Goal: Transaction & Acquisition: Purchase product/service

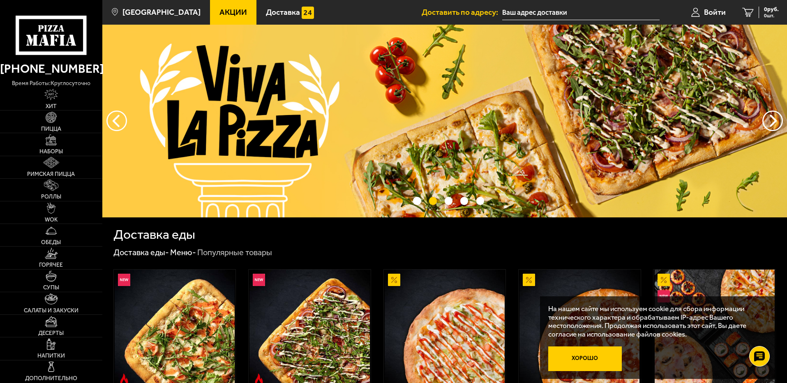
click at [591, 364] on button "Хорошо" at bounding box center [586, 359] width 74 height 25
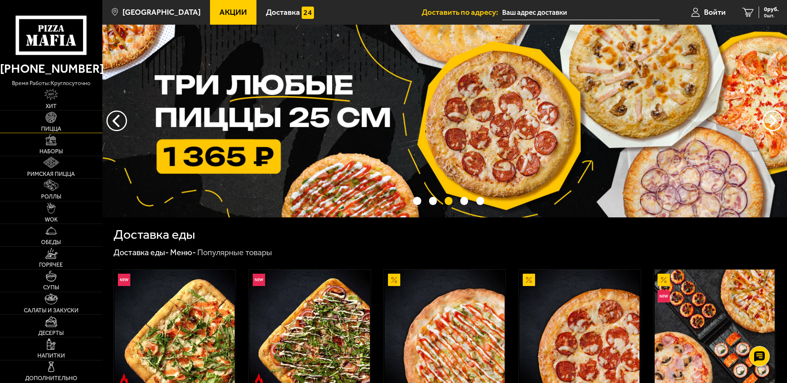
click at [53, 120] on img at bounding box center [51, 117] width 11 height 11
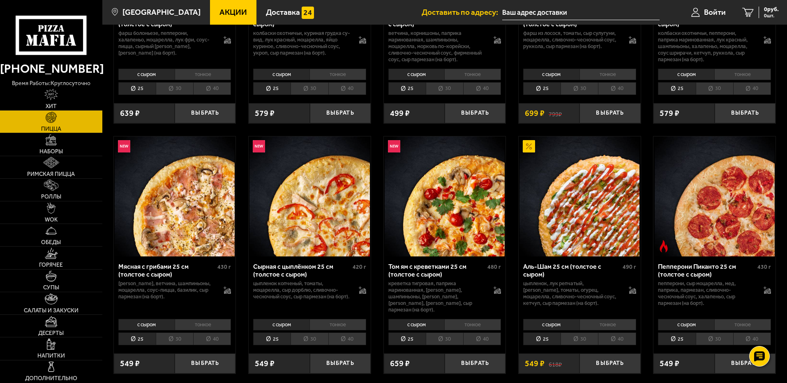
scroll to position [206, 0]
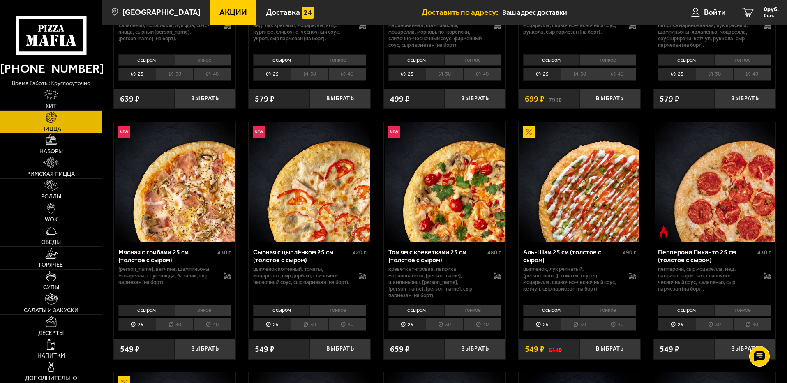
click at [545, 320] on li "25" at bounding box center [541, 324] width 37 height 13
click at [609, 305] on li "тонкое" at bounding box center [608, 311] width 57 height 12
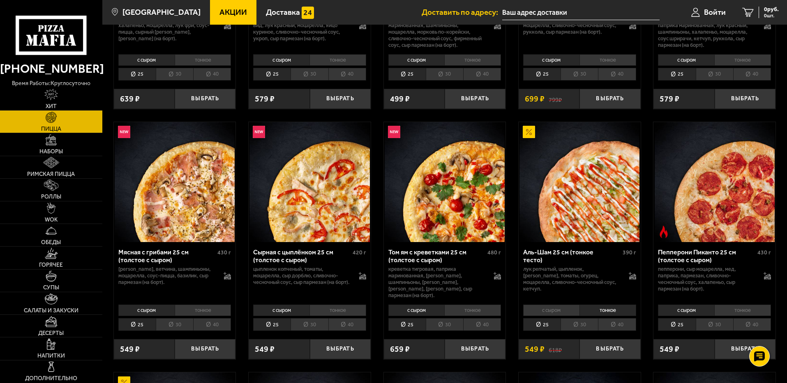
click at [559, 305] on li "с сыром" at bounding box center [551, 311] width 56 height 12
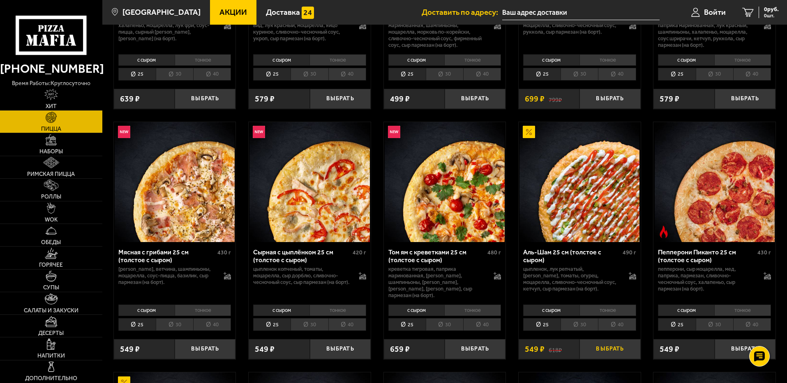
click at [609, 350] on button "Выбрать" at bounding box center [610, 349] width 61 height 20
click at [766, 17] on span "1 шт." at bounding box center [768, 15] width 21 height 5
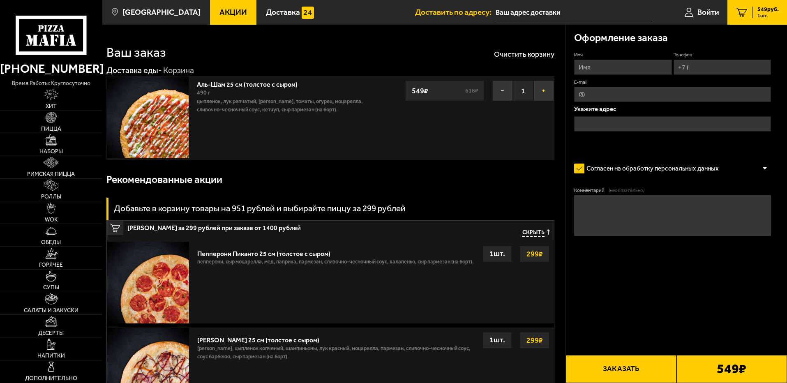
click at [542, 90] on button "+" at bounding box center [544, 91] width 21 height 21
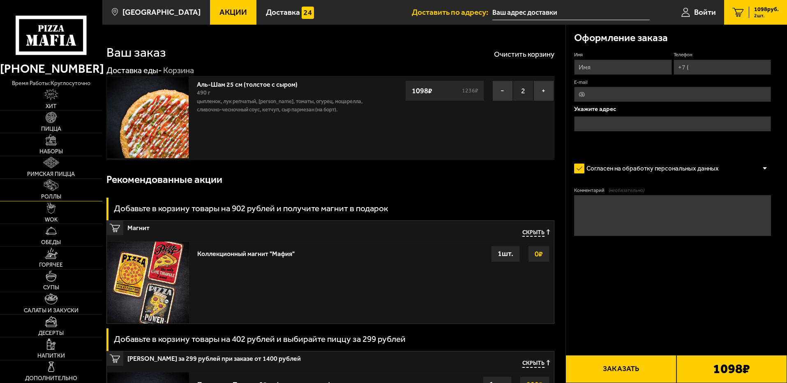
click at [51, 186] on img at bounding box center [51, 185] width 14 height 11
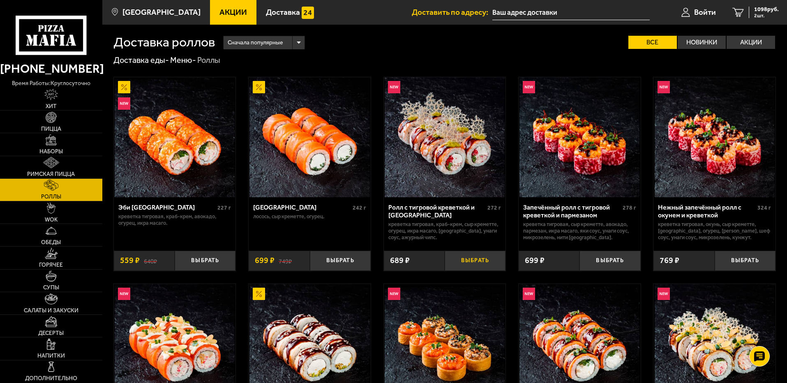
click at [478, 259] on button "Выбрать" at bounding box center [475, 261] width 61 height 20
click at [333, 256] on button "Выбрать" at bounding box center [340, 261] width 61 height 20
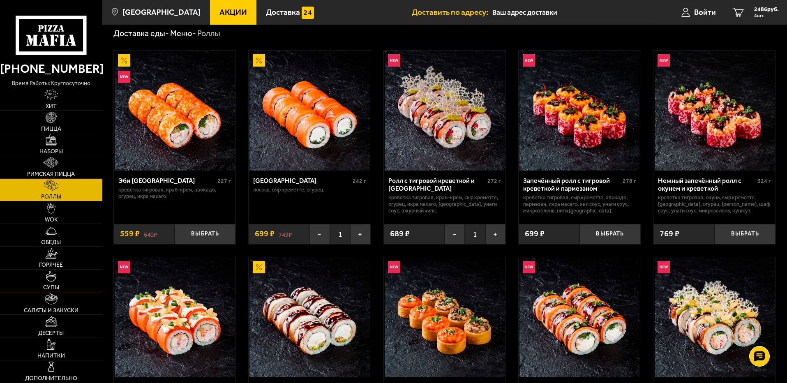
scroll to position [41, 0]
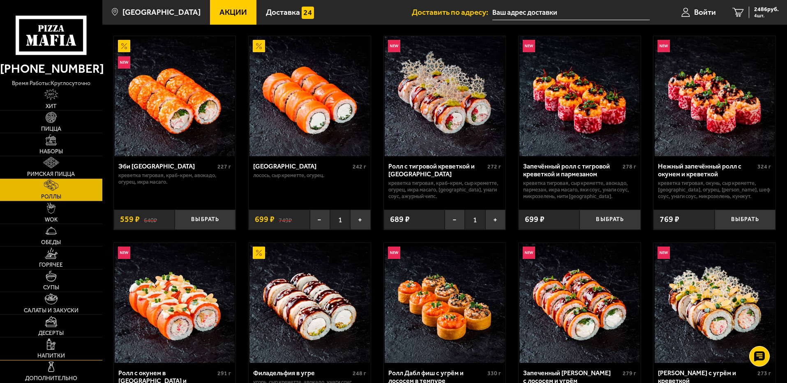
click at [56, 348] on img at bounding box center [51, 344] width 9 height 11
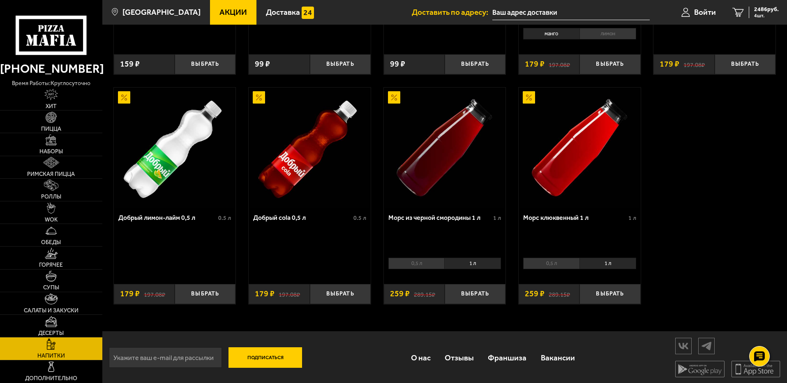
scroll to position [430, 0]
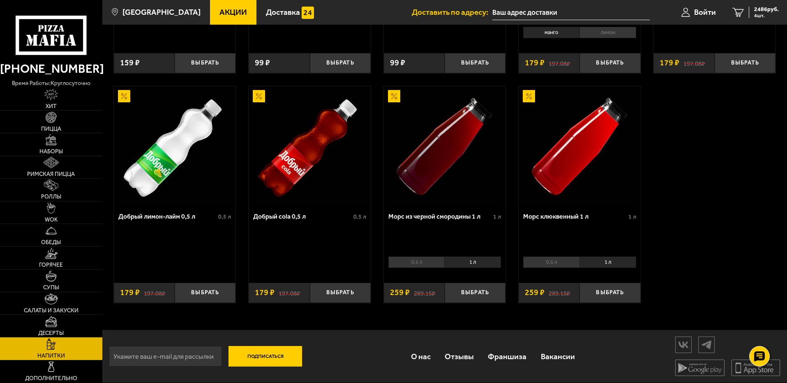
click at [474, 264] on li "1 л" at bounding box center [473, 263] width 57 height 12
click at [475, 263] on li "1 л" at bounding box center [473, 263] width 57 height 12
click at [465, 259] on li "1 л" at bounding box center [473, 263] width 57 height 12
click at [415, 263] on li "0,5 л" at bounding box center [417, 263] width 56 height 12
click at [469, 262] on li "1 л" at bounding box center [473, 263] width 57 height 12
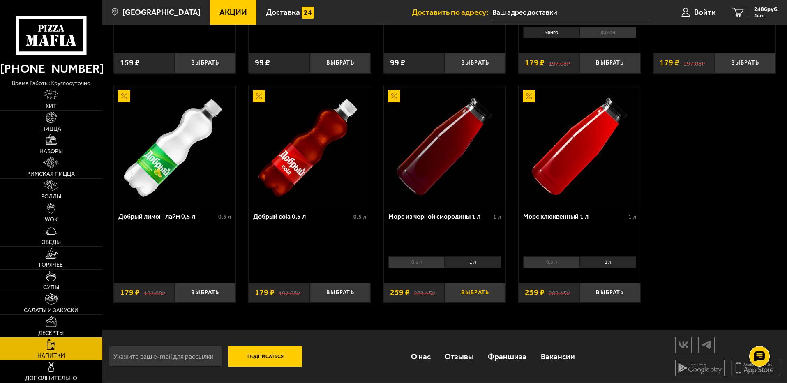
click at [478, 293] on button "Выбрать" at bounding box center [475, 293] width 61 height 20
click at [612, 262] on li "1 л" at bounding box center [608, 263] width 57 height 12
click at [563, 257] on li "0,5 л" at bounding box center [551, 263] width 56 height 12
click at [601, 257] on li "1 л" at bounding box center [608, 263] width 57 height 12
click at [611, 292] on button "Выбрать" at bounding box center [610, 293] width 61 height 20
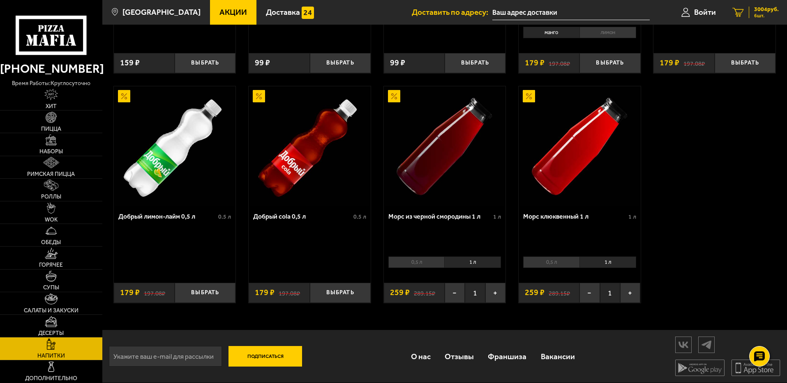
click at [760, 16] on span "6 шт." at bounding box center [767, 15] width 25 height 5
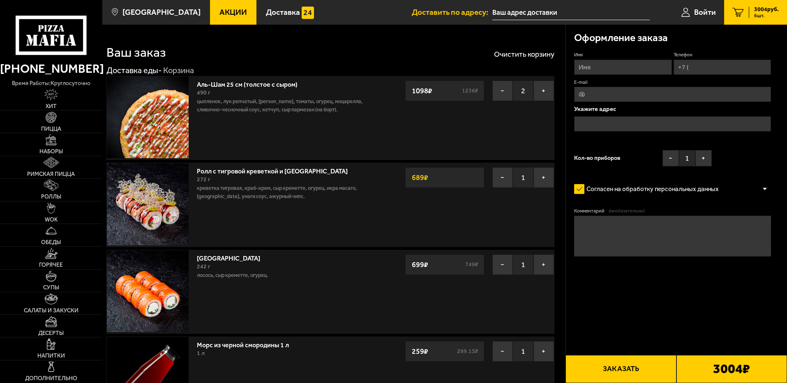
click at [623, 65] on input "Имя" at bounding box center [622, 67] width 97 height 15
type input "Аверьянов Михаил Александрович"
type input "+7 (921) 790-19-77"
type input "misha.averyanov.1977@yandex.ru"
type input "Михаил"
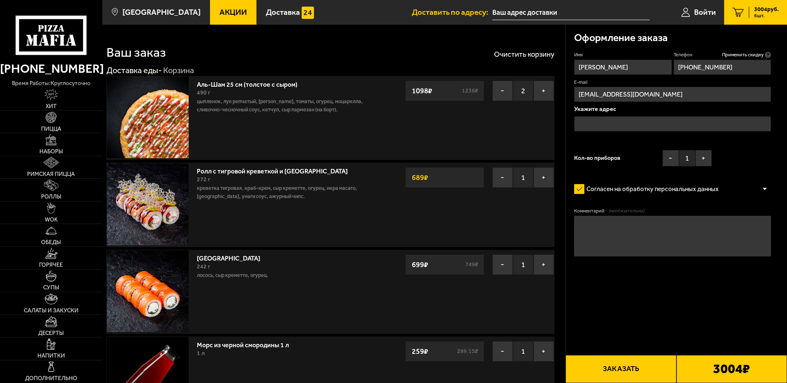
click at [748, 63] on input "+7 (921) 790-19-77" at bounding box center [722, 67] width 97 height 15
type input "+7 (933) 163-19-69"
click at [658, 122] on input "text" at bounding box center [672, 123] width 197 height 15
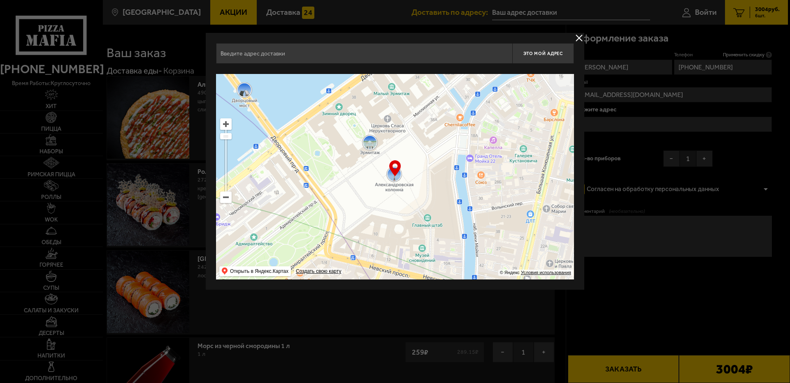
click at [341, 56] on input "text" at bounding box center [364, 53] width 296 height 21
type input "Светлановский проспект, 117, подъезд 4"
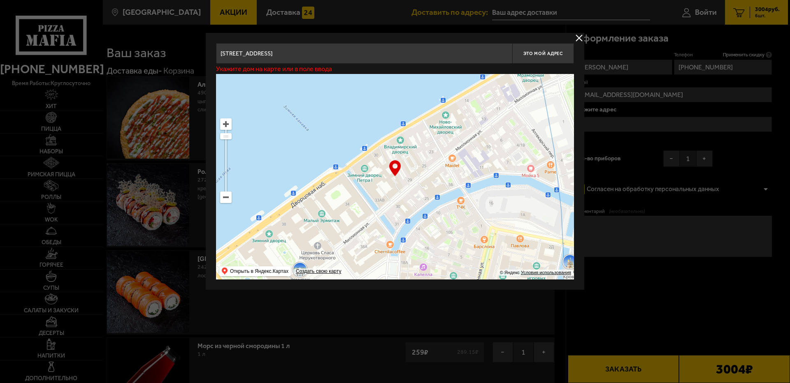
drag, startPoint x: 424, startPoint y: 132, endPoint x: 354, endPoint y: 259, distance: 145.0
click at [354, 259] on ymaps at bounding box center [395, 177] width 358 height 206
type input "Миллионная улица, 31"
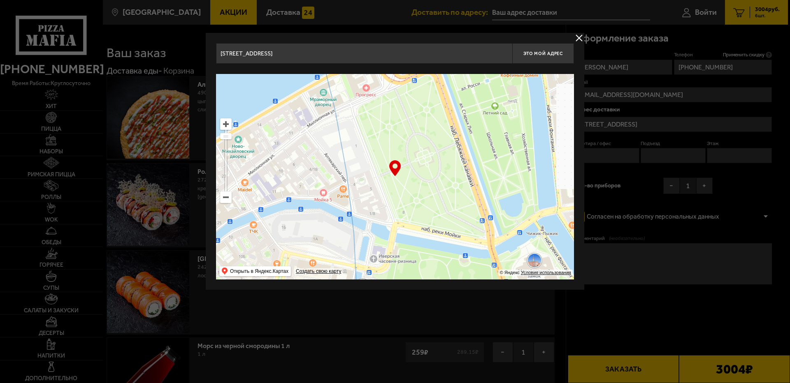
drag, startPoint x: 458, startPoint y: 190, endPoint x: 260, endPoint y: 211, distance: 199.4
click at [260, 211] on ymaps at bounding box center [395, 177] width 358 height 206
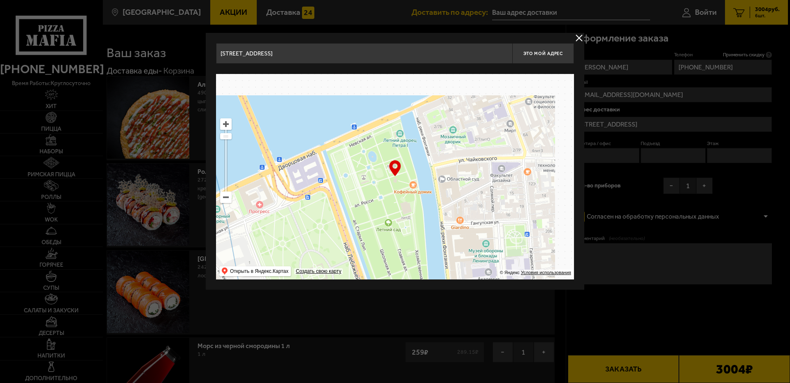
drag, startPoint x: 350, startPoint y: 171, endPoint x: 257, endPoint y: 277, distance: 140.5
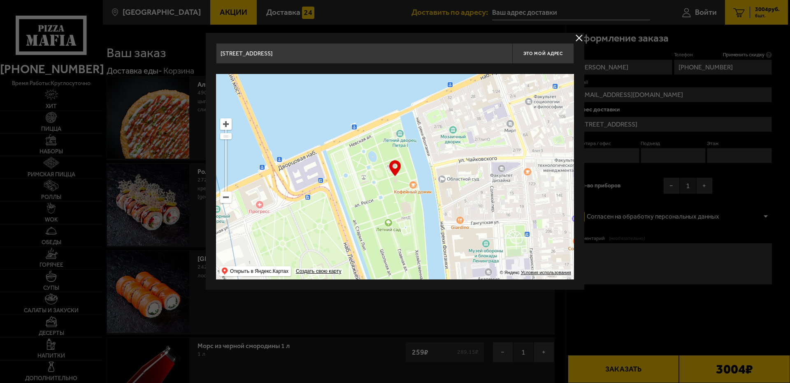
click at [257, 277] on ymaps "… © Яндекс Условия использования Открыть в Яндекс.Картах Создать свою карту" at bounding box center [395, 177] width 358 height 206
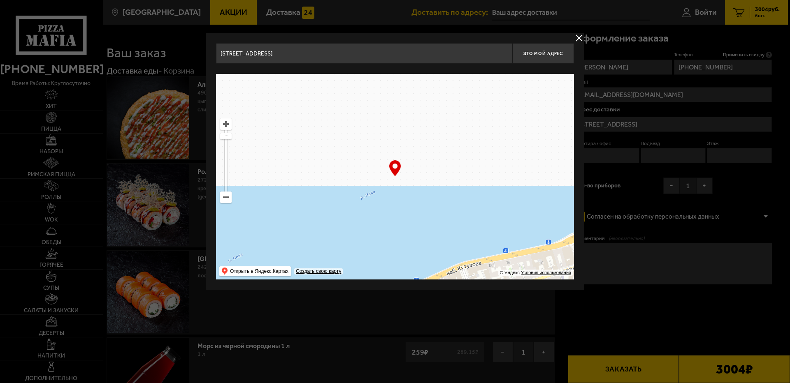
drag, startPoint x: 390, startPoint y: 130, endPoint x: 357, endPoint y: 325, distance: 198.1
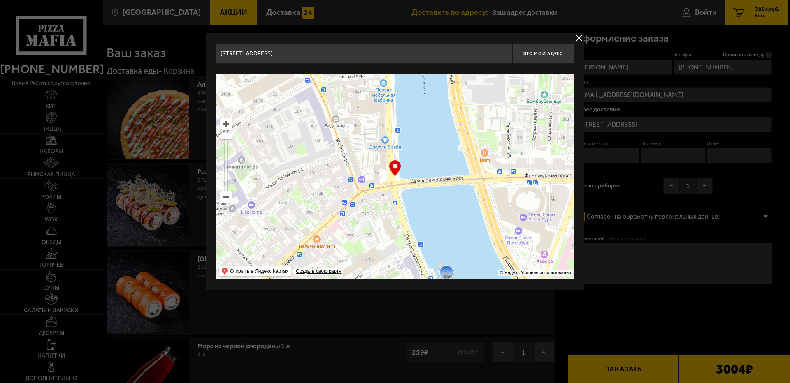
drag, startPoint x: 375, startPoint y: 104, endPoint x: 413, endPoint y: 333, distance: 231.7
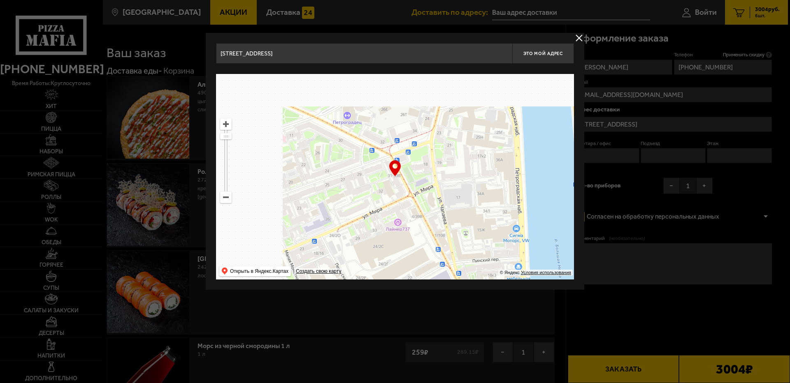
type input "Большая Монетная улица, 31-33В"
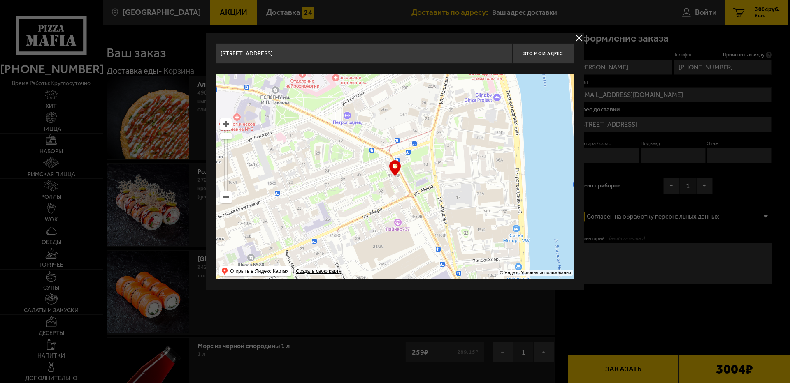
type input "Большая Монетная улица, 31-33В"
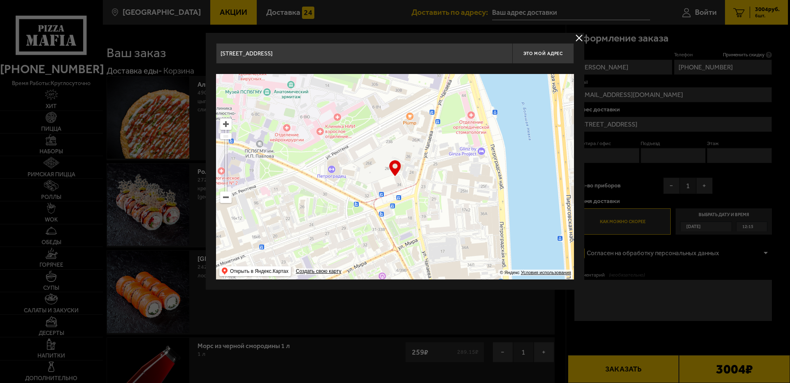
drag, startPoint x: 336, startPoint y: 124, endPoint x: 460, endPoint y: 332, distance: 242.5
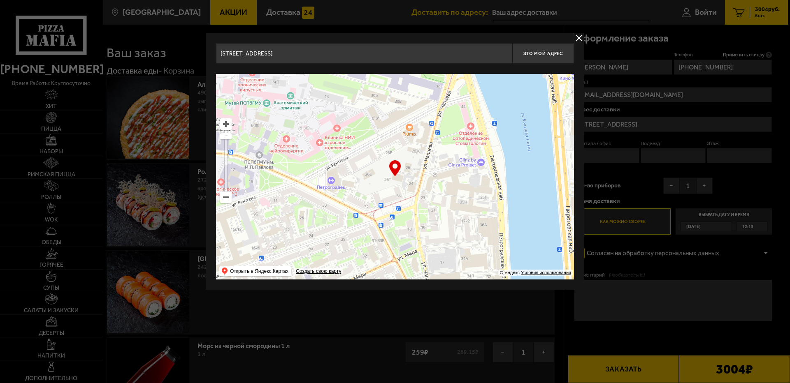
type input "улица Чапаева, 26Г"
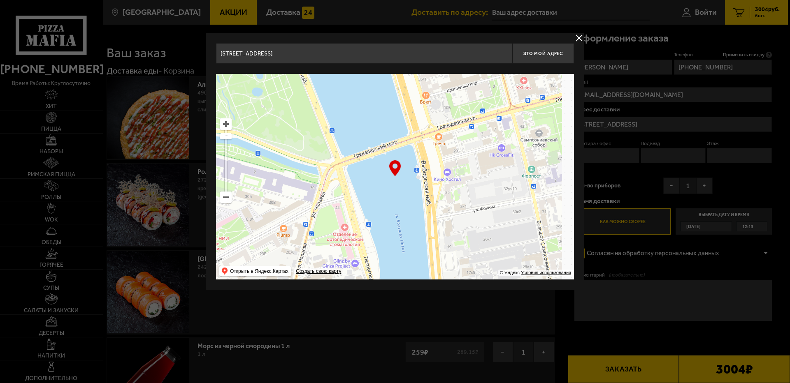
drag, startPoint x: 444, startPoint y: 102, endPoint x: 318, endPoint y: 204, distance: 161.5
click at [318, 204] on ymaps at bounding box center [395, 177] width 358 height 206
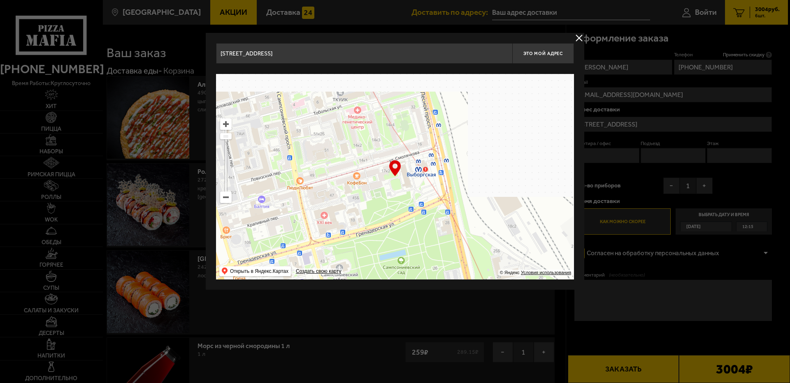
drag, startPoint x: 499, startPoint y: 104, endPoint x: 309, endPoint y: 244, distance: 236.1
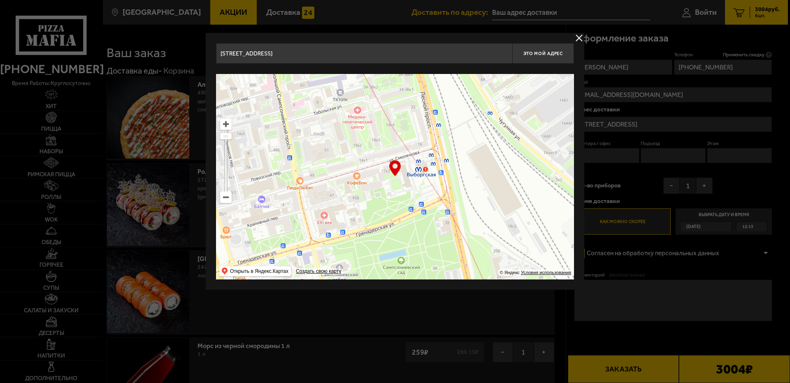
click at [309, 244] on ymaps at bounding box center [395, 177] width 358 height 206
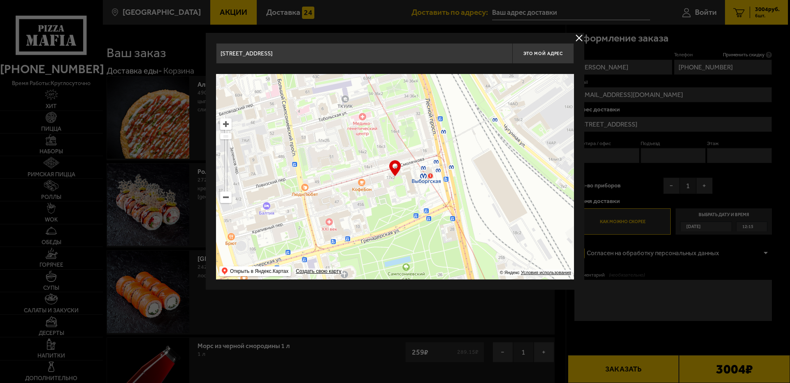
type input "улица Смолячкова, 17к2"
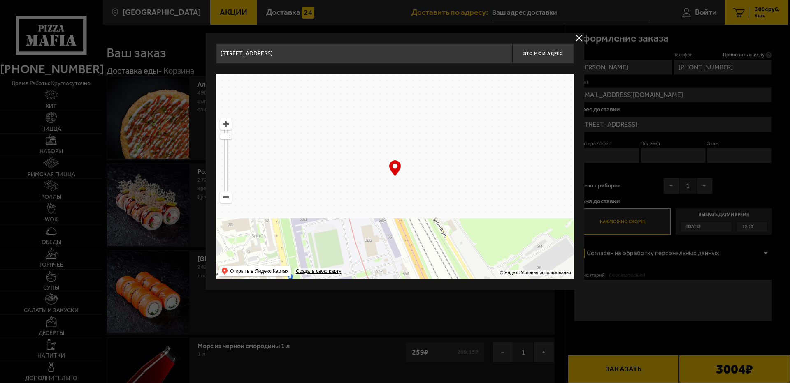
drag, startPoint x: 440, startPoint y: 109, endPoint x: 451, endPoint y: 334, distance: 225.6
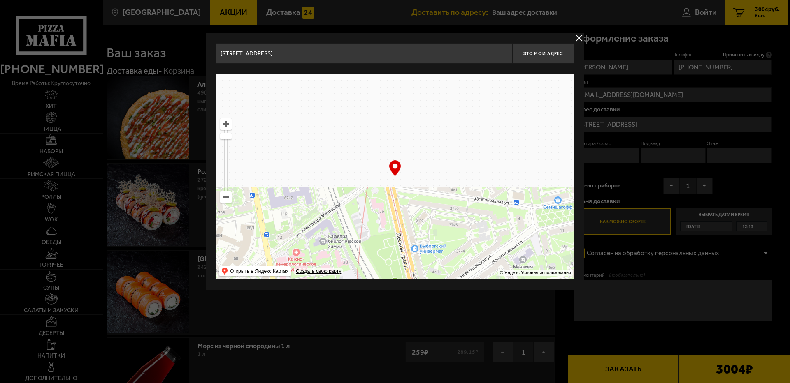
drag, startPoint x: 434, startPoint y: 123, endPoint x: 456, endPoint y: 303, distance: 180.7
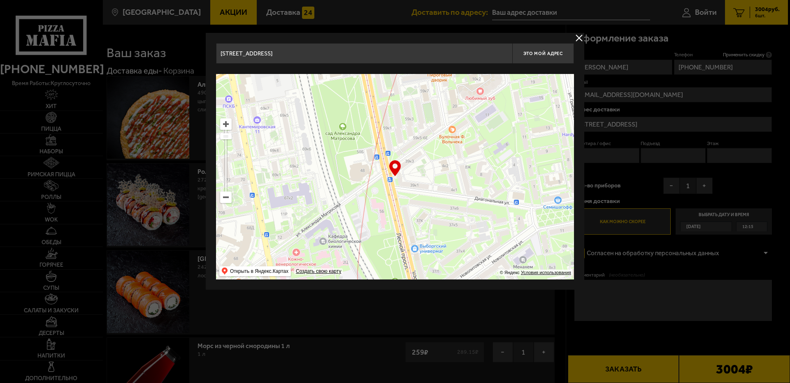
type input "Лесной проспект, 39к2"
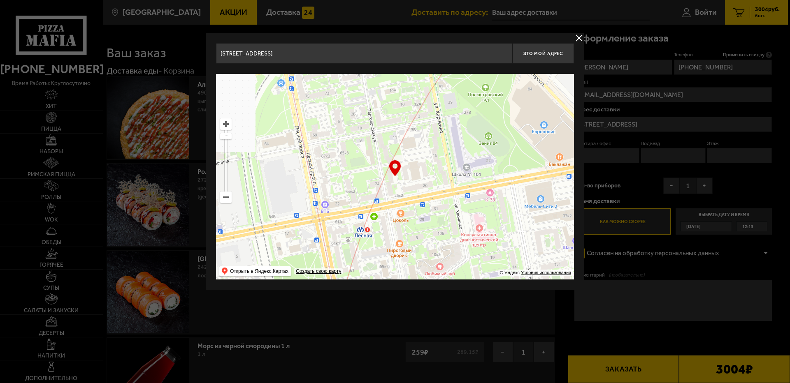
drag, startPoint x: 398, startPoint y: 125, endPoint x: 364, endPoint y: 287, distance: 165.6
click at [364, 287] on div "Лесной проспект, 39к2 Это мой адрес Найдите адрес перетащив карту … © Яндекс Ус…" at bounding box center [395, 161] width 378 height 257
type input "Парголовская улица, 11к1"
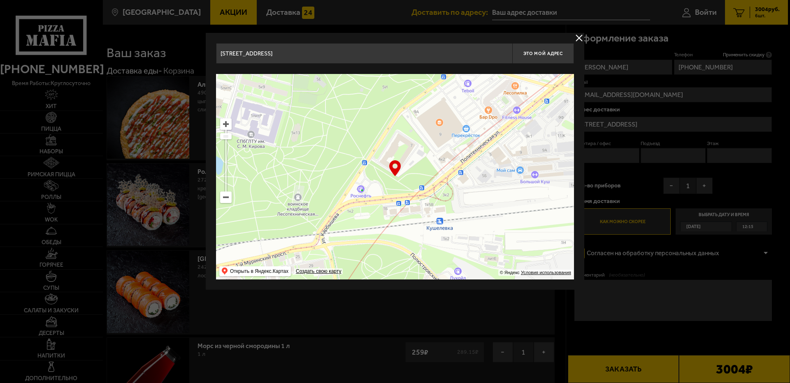
drag, startPoint x: 456, startPoint y: 130, endPoint x: 361, endPoint y: 338, distance: 228.2
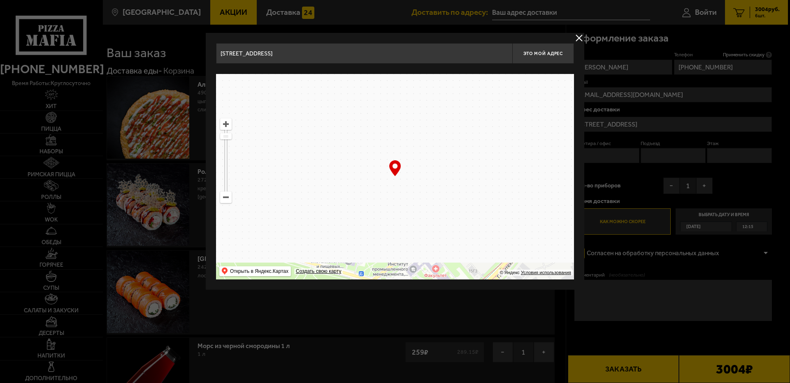
drag, startPoint x: 482, startPoint y: 110, endPoint x: 388, endPoint y: 329, distance: 238.0
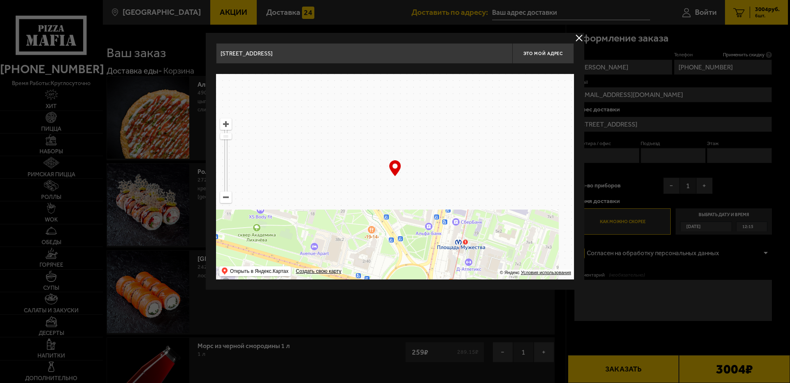
drag, startPoint x: 459, startPoint y: 136, endPoint x: 320, endPoint y: 293, distance: 210.0
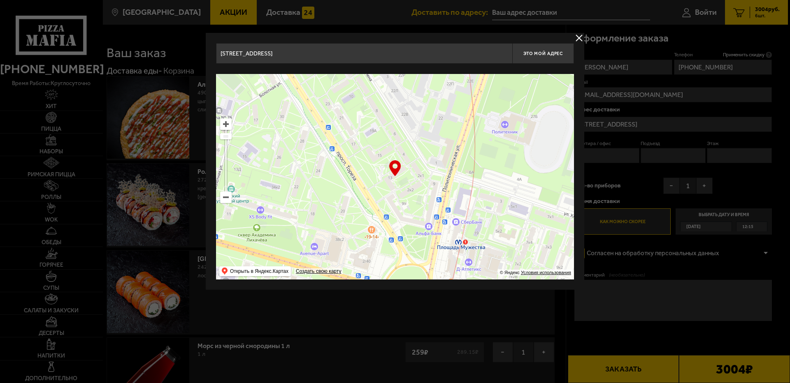
type input "проспект Тореза, 13"
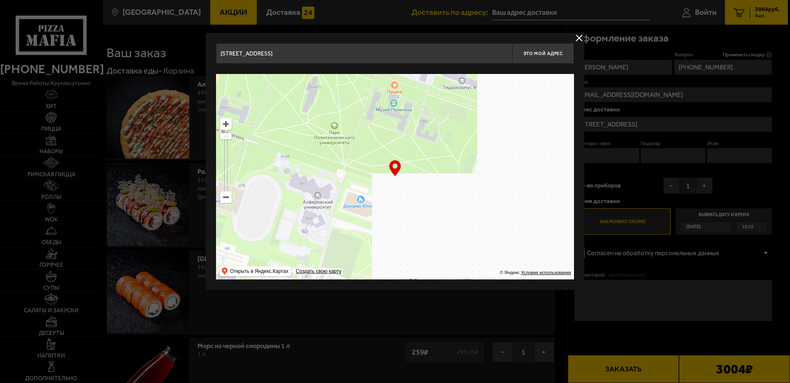
drag, startPoint x: 494, startPoint y: 147, endPoint x: 202, endPoint y: 216, distance: 300.0
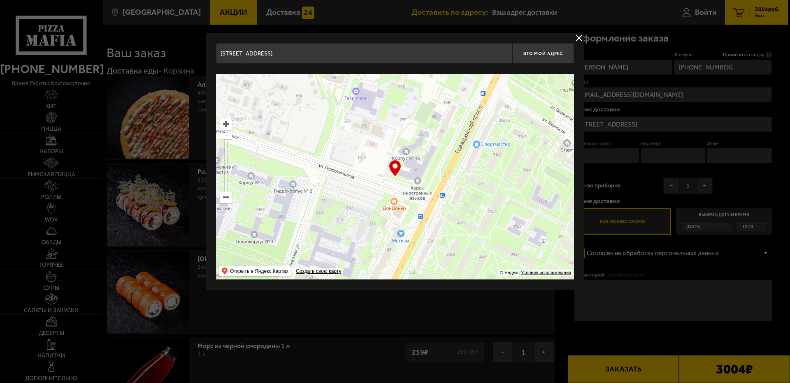
drag, startPoint x: 479, startPoint y: 117, endPoint x: 255, endPoint y: 296, distance: 287.0
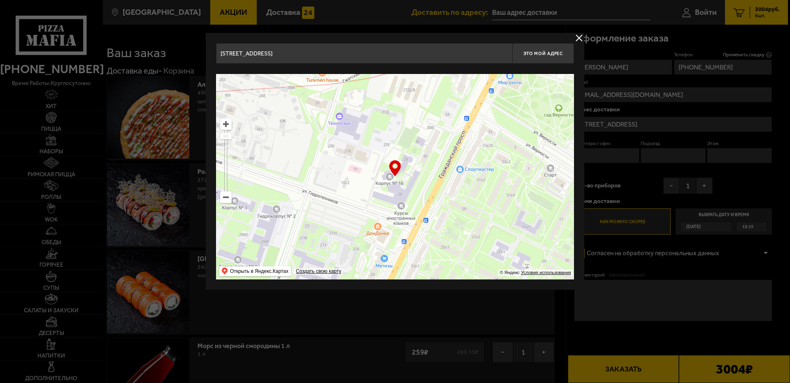
type input "Гражданский проспект, 28"
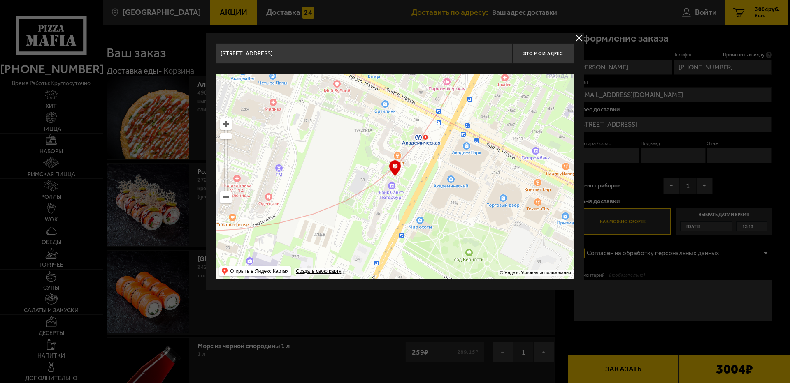
drag, startPoint x: 470, startPoint y: 141, endPoint x: 380, endPoint y: 286, distance: 170.3
click at [380, 286] on div "Гражданский проспект, 28 Это мой адрес Найдите адрес перетащив карту … © Яндекс…" at bounding box center [395, 161] width 378 height 257
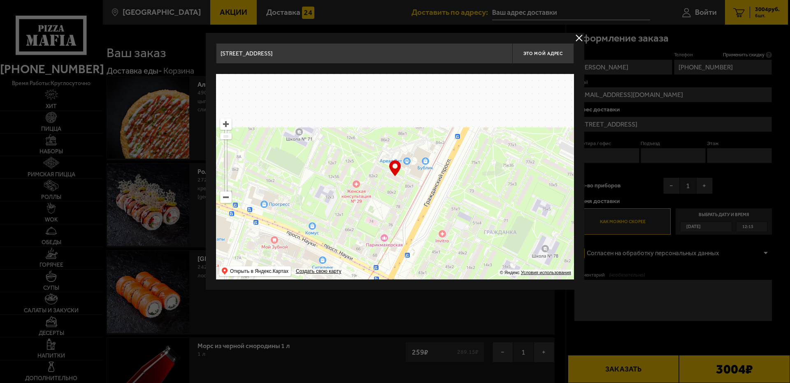
drag, startPoint x: 410, startPoint y: 147, endPoint x: 348, endPoint y: 303, distance: 168.3
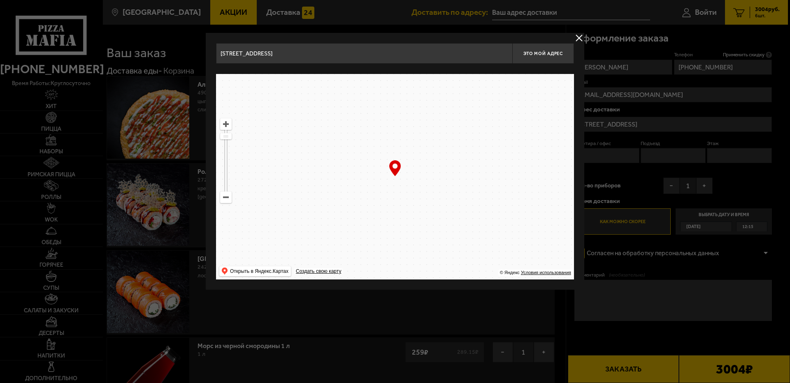
drag, startPoint x: 425, startPoint y: 97, endPoint x: 388, endPoint y: 352, distance: 257.6
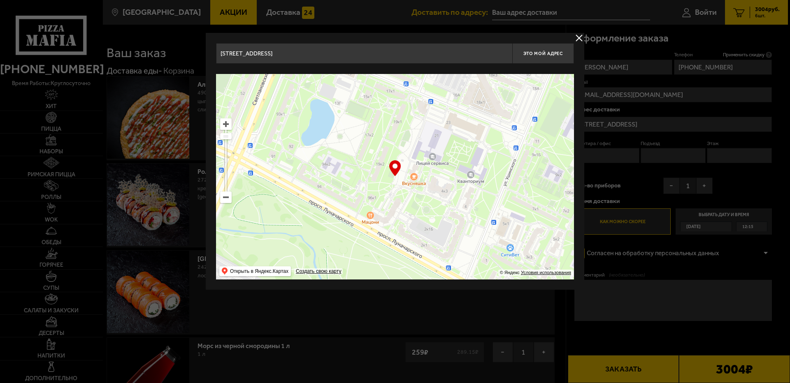
drag, startPoint x: 451, startPoint y: 118, endPoint x: 470, endPoint y: 310, distance: 193.4
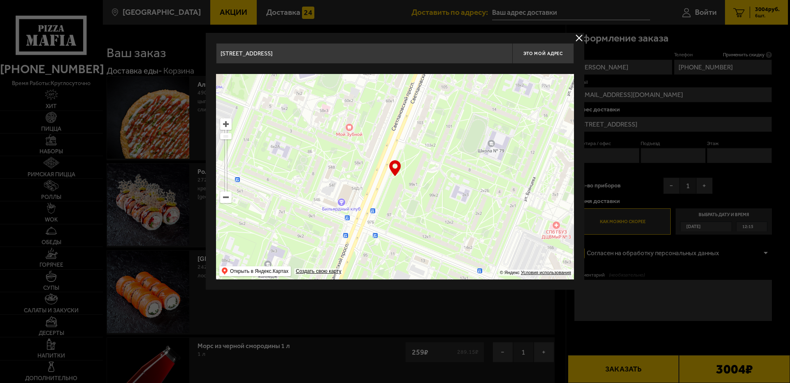
drag, startPoint x: 393, startPoint y: 139, endPoint x: 469, endPoint y: 320, distance: 195.9
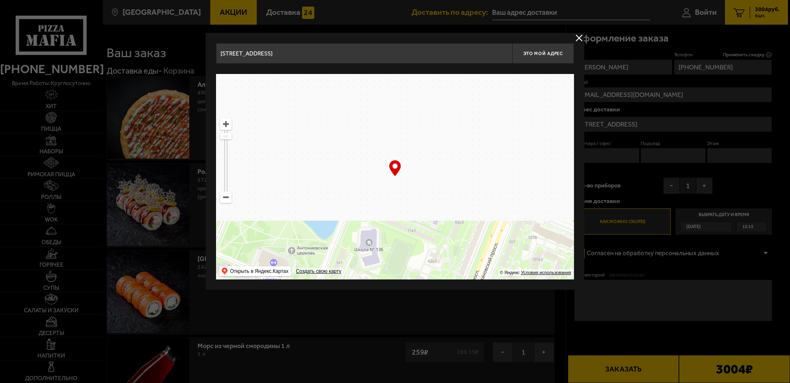
drag, startPoint x: 369, startPoint y: 150, endPoint x: 401, endPoint y: 329, distance: 182.5
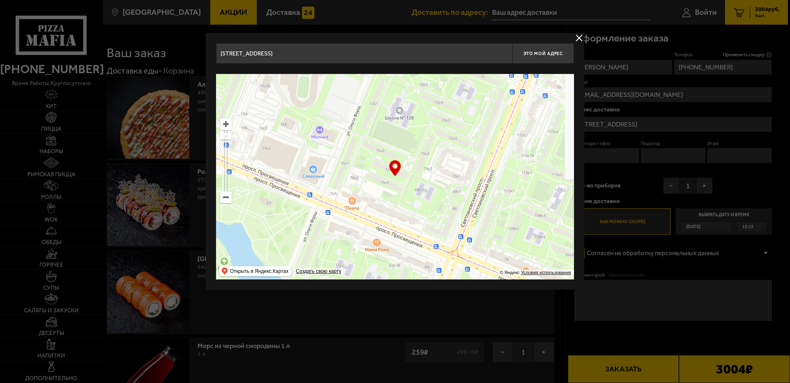
type input "улица Ольги Форш, 15к3"
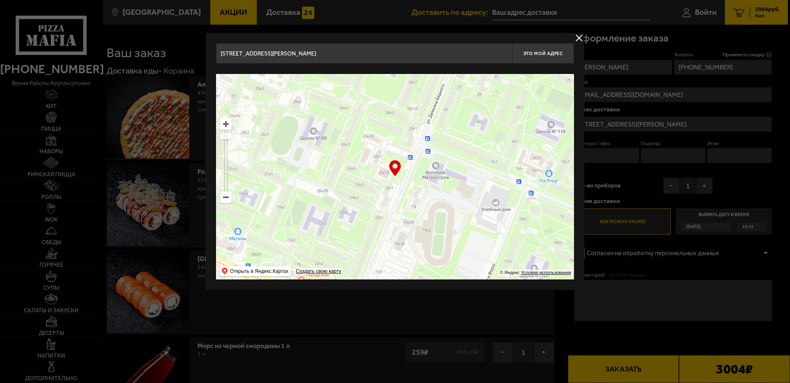
drag, startPoint x: 376, startPoint y: 134, endPoint x: 505, endPoint y: 279, distance: 194.0
click at [505, 279] on ymaps at bounding box center [395, 177] width 358 height 206
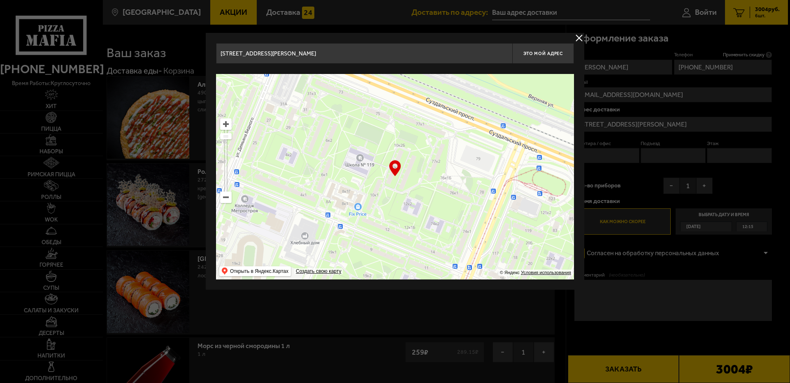
drag, startPoint x: 403, startPoint y: 123, endPoint x: 208, endPoint y: 156, distance: 197.7
click at [208, 156] on div "улица Ольги Форш, 15к3 Это мой адрес Найдите адрес перетащив карту … © Яндекс У…" at bounding box center [395, 161] width 378 height 257
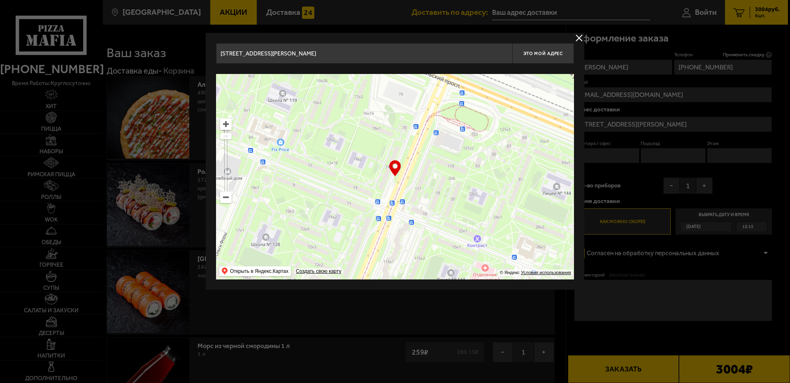
drag, startPoint x: 416, startPoint y: 202, endPoint x: 342, endPoint y: 137, distance: 98.2
click at [342, 137] on ymaps at bounding box center [395, 177] width 358 height 206
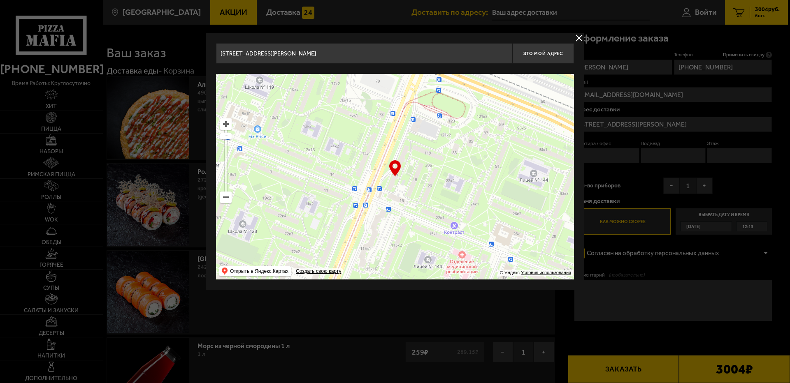
drag, startPoint x: 425, startPoint y: 173, endPoint x: 408, endPoint y: 174, distance: 17.3
click at [408, 174] on ymaps at bounding box center [395, 177] width 358 height 206
type input "[STREET_ADDRESS]"
click at [394, 163] on div "… © Яндекс Условия использования Открыть в Яндекс.Картах Создать свою карту" at bounding box center [395, 177] width 358 height 206
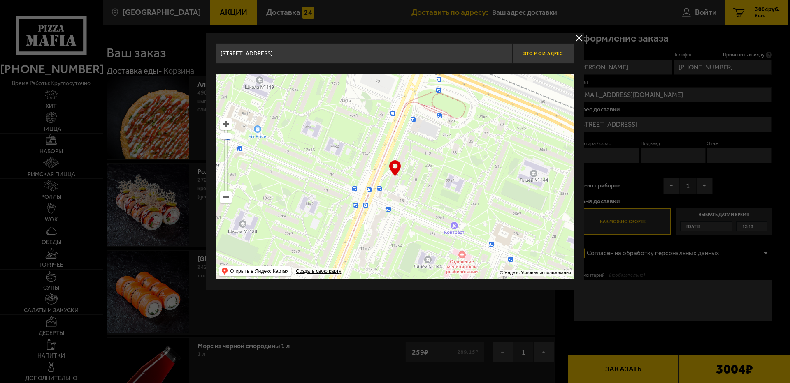
click at [534, 53] on span "Это мой адрес" at bounding box center [542, 53] width 39 height 5
type input "[STREET_ADDRESS]"
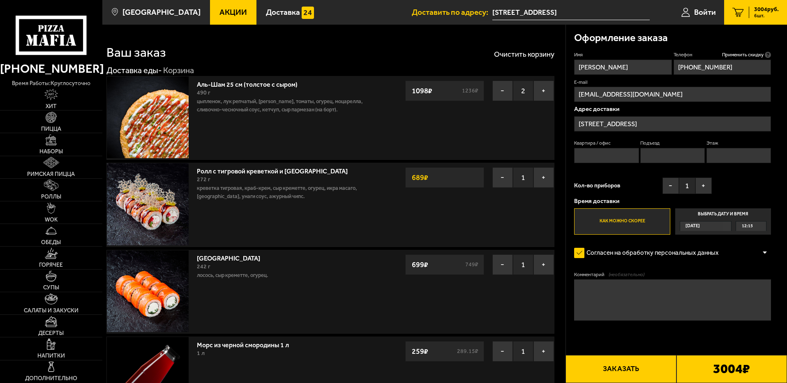
click at [615, 151] on input "Квартира / офис" at bounding box center [606, 155] width 65 height 15
type input "176"
type input "4"
type input "3"
click at [705, 189] on button "+" at bounding box center [704, 186] width 16 height 16
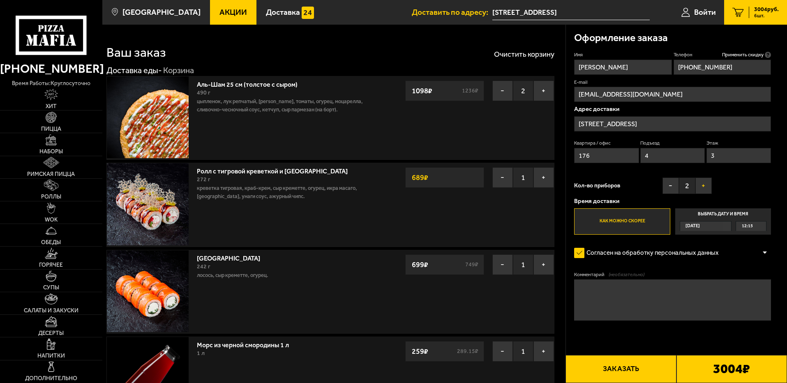
click at [705, 189] on button "+" at bounding box center [704, 186] width 16 height 16
click at [746, 227] on span "12:15" at bounding box center [747, 226] width 11 height 9
click at [0, 0] on input "Выбрать дату и время Сегодня 12:15" at bounding box center [0, 0] width 0 height 0
click at [724, 229] on div "Сегодня" at bounding box center [702, 226] width 43 height 9
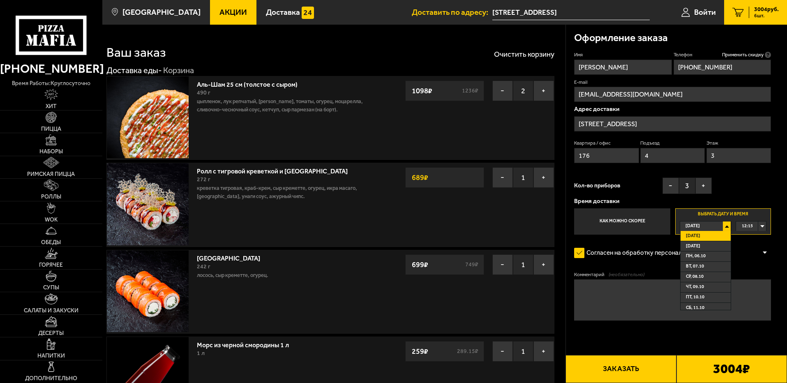
click at [713, 233] on li "Сегодня" at bounding box center [706, 236] width 50 height 10
click at [762, 229] on div "11:11" at bounding box center [751, 226] width 30 height 9
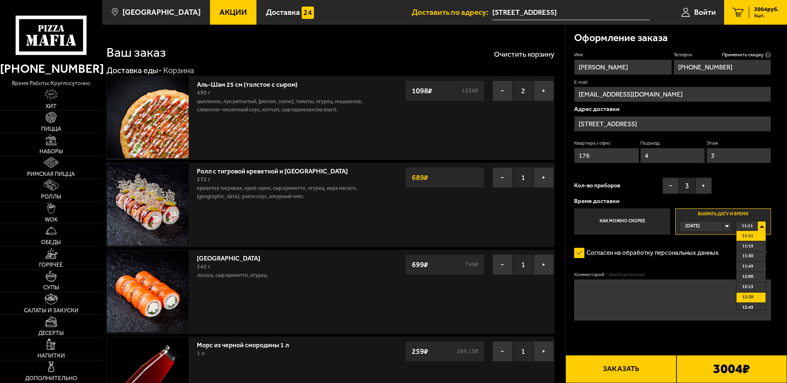
click at [758, 298] on li "12:30" at bounding box center [751, 298] width 29 height 10
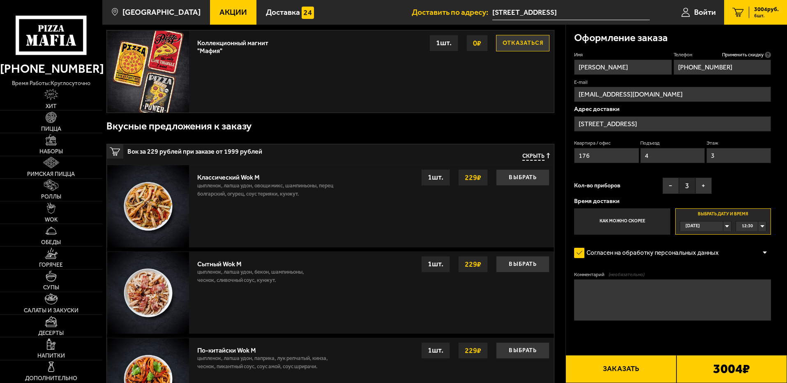
scroll to position [535, 0]
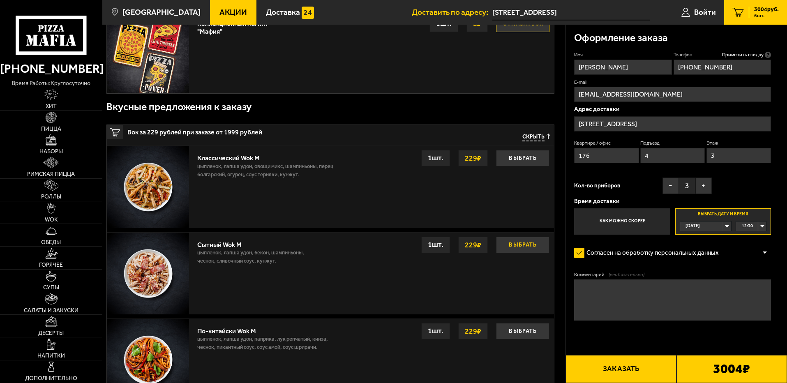
click at [521, 249] on button "Выбрать" at bounding box center [522, 245] width 53 height 16
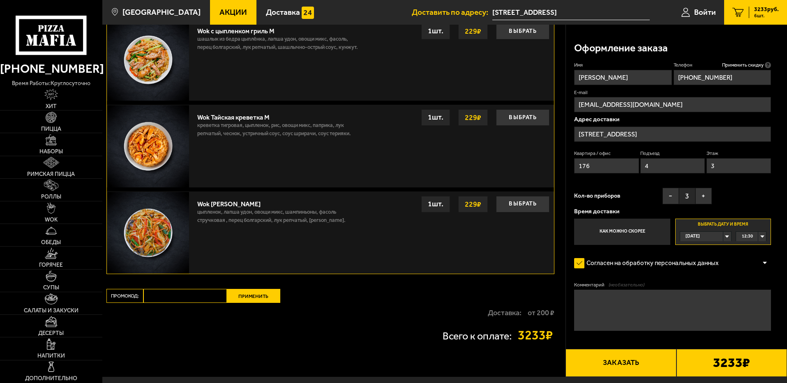
scroll to position [975, 0]
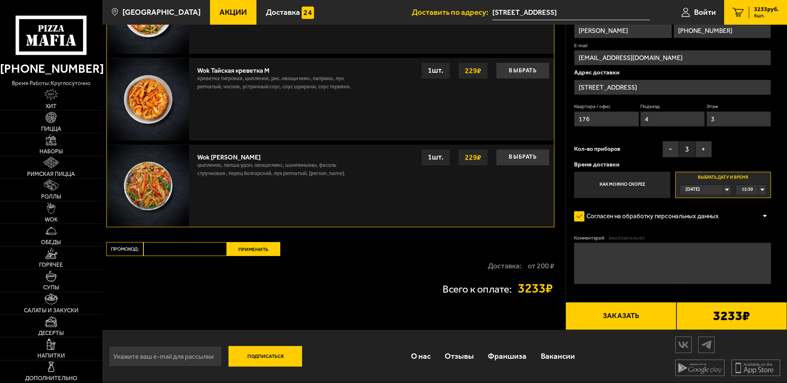
click at [628, 317] on button "Заказать" at bounding box center [621, 316] width 111 height 28
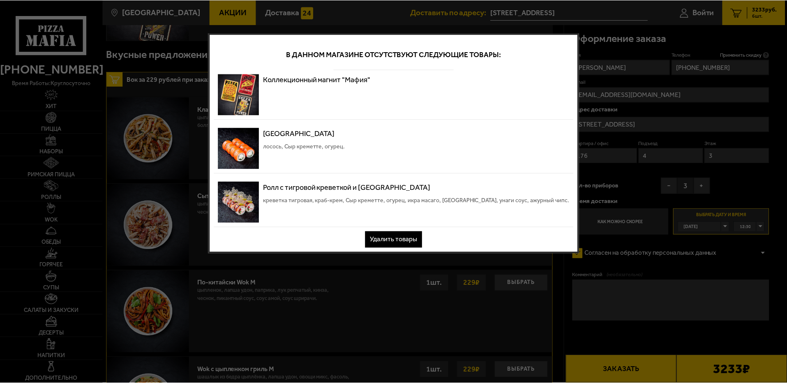
scroll to position [0, 0]
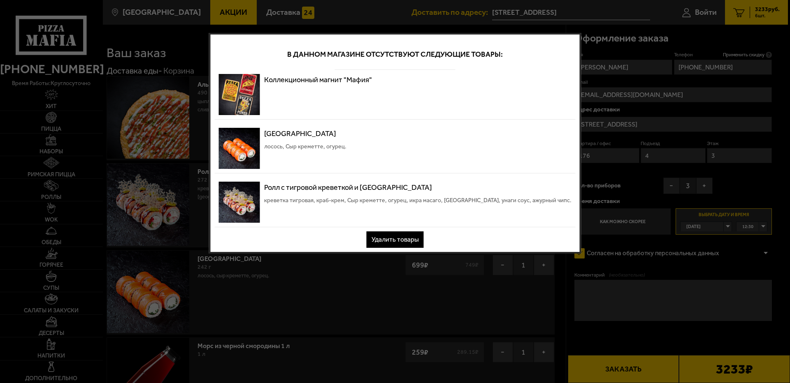
click at [394, 244] on button "Удалить товары" at bounding box center [394, 240] width 57 height 16
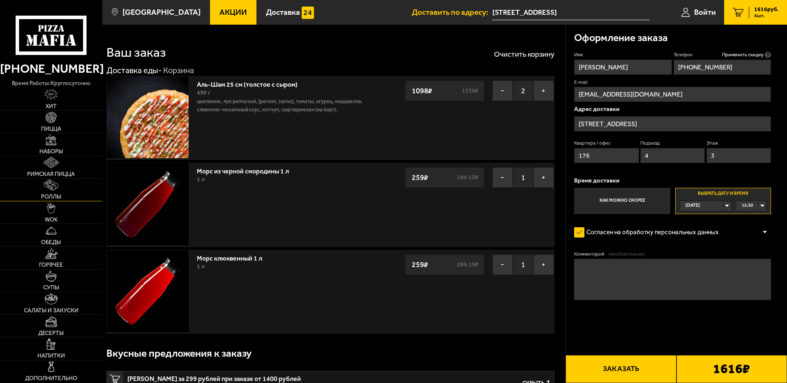
click at [53, 187] on img at bounding box center [51, 185] width 14 height 11
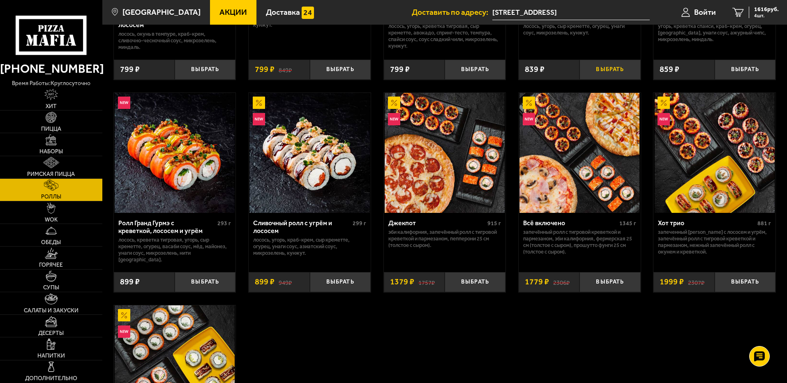
scroll to position [411, 0]
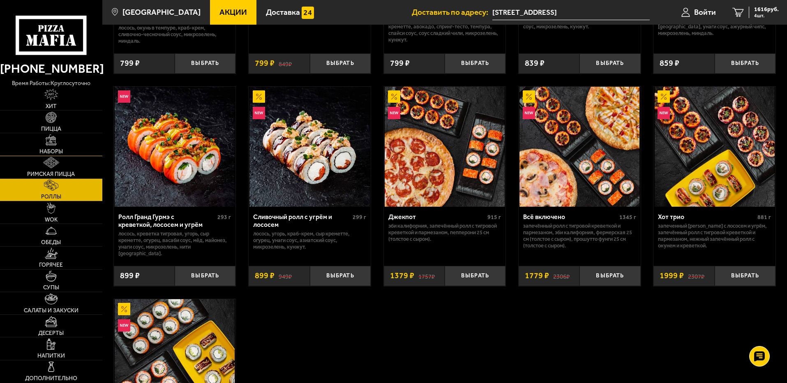
click at [49, 143] on img at bounding box center [51, 139] width 11 height 11
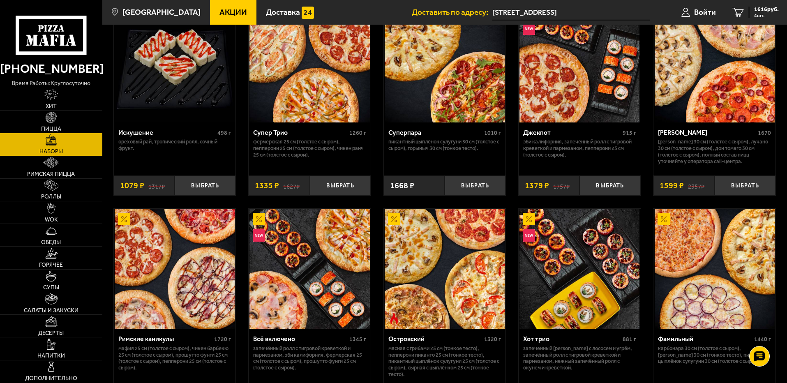
scroll to position [400, 0]
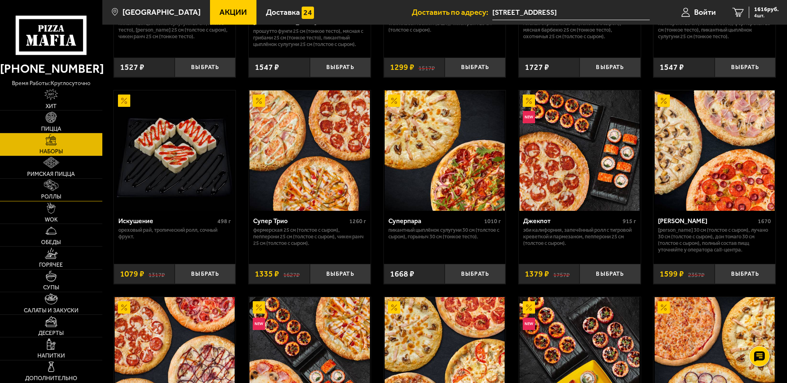
click at [52, 191] on link "Роллы" at bounding box center [51, 190] width 102 height 22
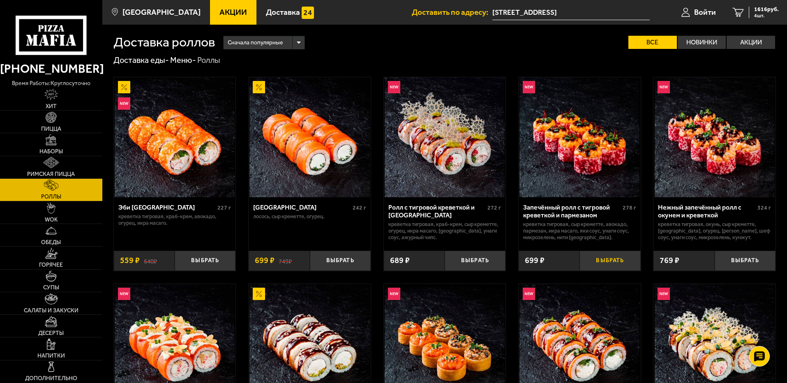
click at [614, 263] on button "Выбрать" at bounding box center [610, 261] width 61 height 20
click at [201, 259] on button "Выбрать" at bounding box center [205, 261] width 61 height 20
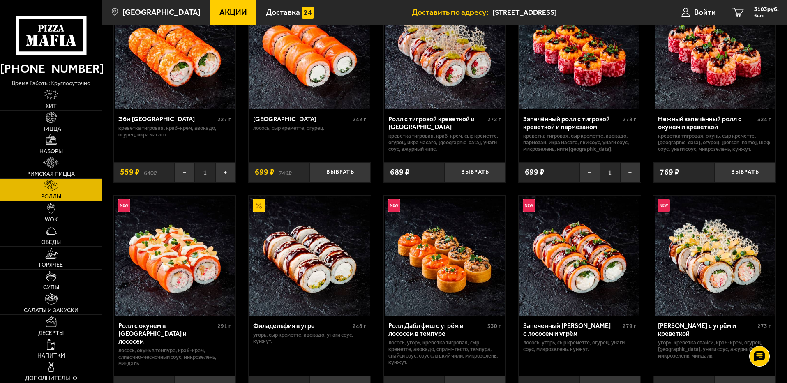
scroll to position [123, 0]
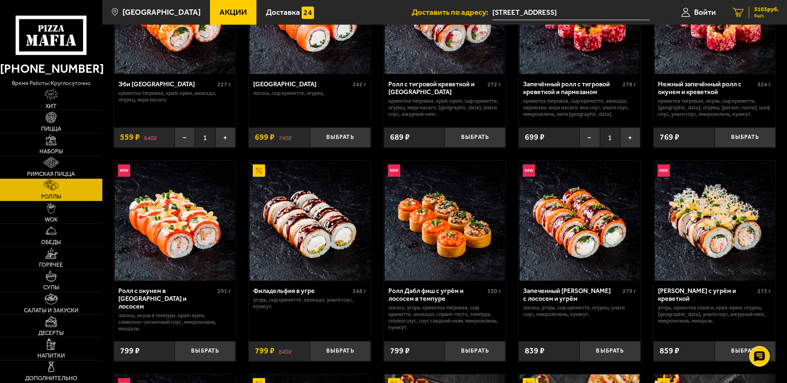
click at [770, 16] on span "6 шт." at bounding box center [767, 15] width 25 height 5
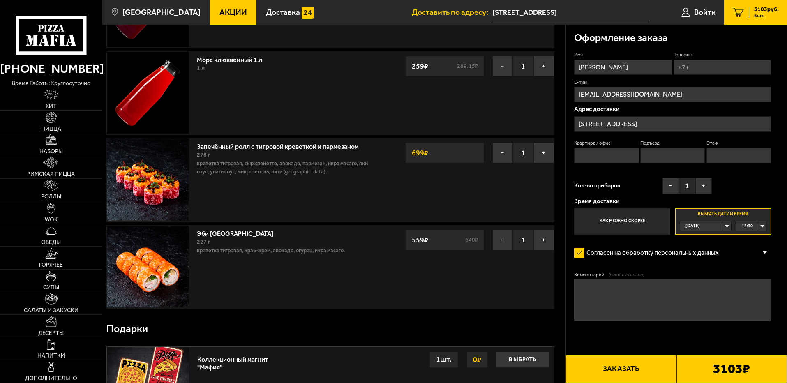
scroll to position [206, 0]
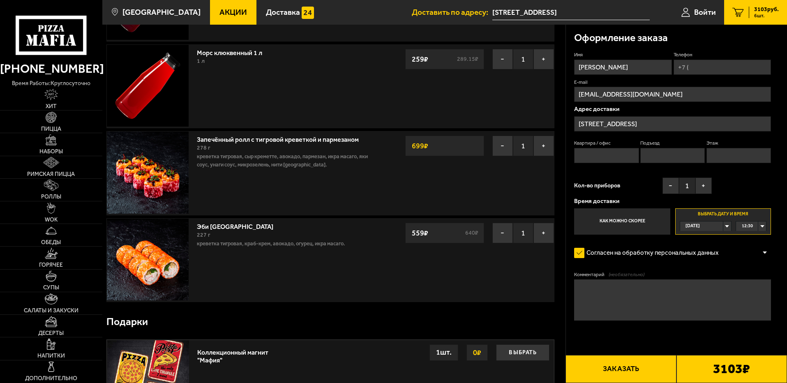
click at [621, 375] on button "Заказать" at bounding box center [621, 369] width 111 height 28
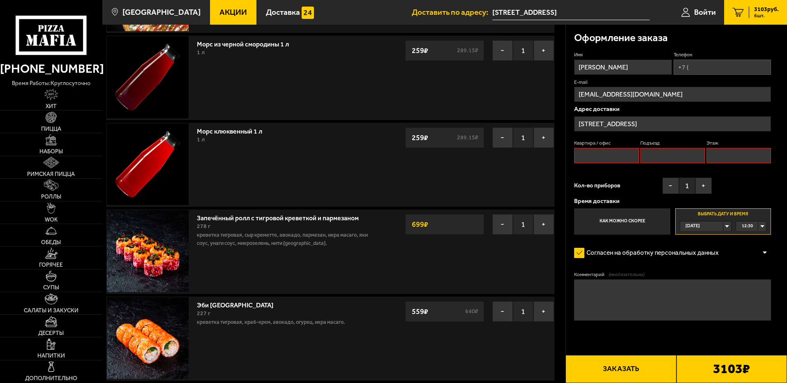
scroll to position [70, 0]
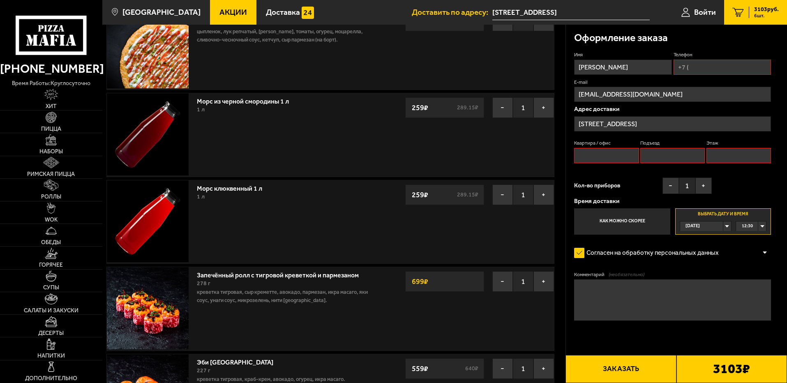
click at [606, 157] on input "Квартира / офис" at bounding box center [606, 155] width 65 height 15
type input "176"
type input "+7 (921) 790-19-77"
type input "4"
type input "3"
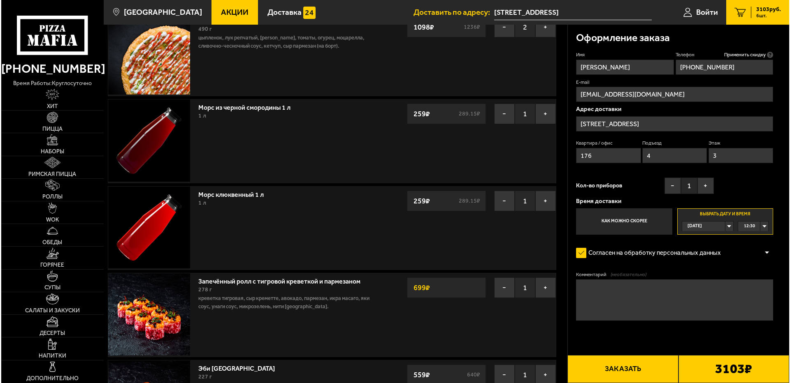
scroll to position [82, 0]
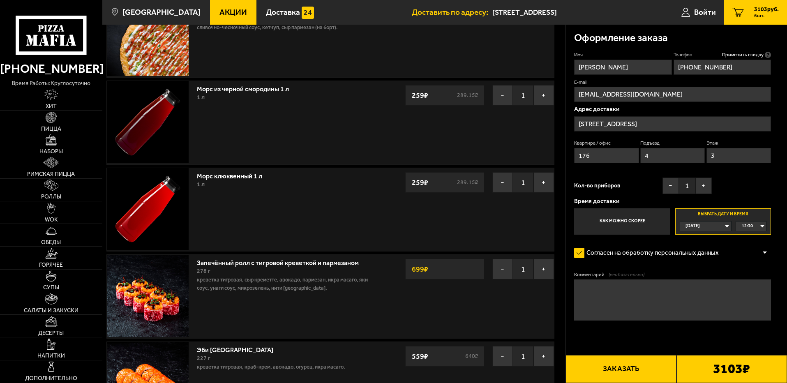
click at [630, 372] on button "Заказать" at bounding box center [621, 369] width 111 height 28
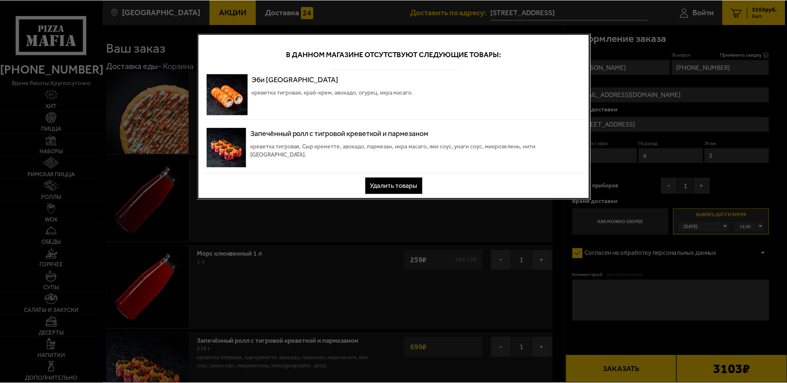
scroll to position [0, 0]
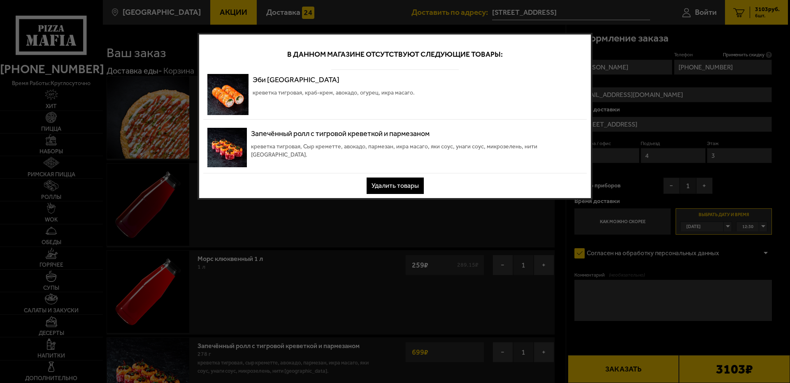
click at [409, 185] on button "Удалить товары" at bounding box center [394, 186] width 57 height 16
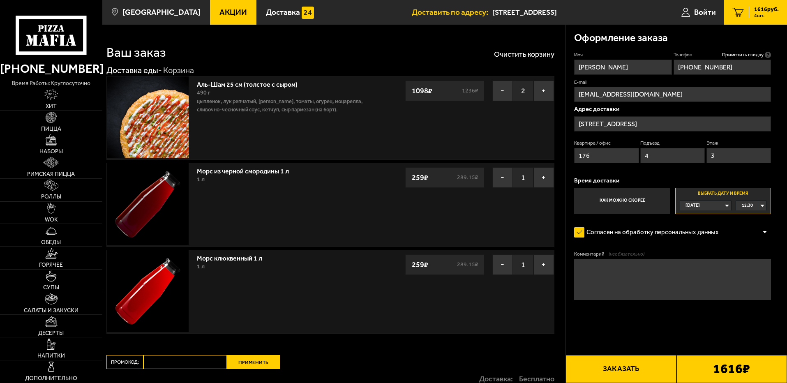
click at [53, 195] on span "Роллы" at bounding box center [51, 197] width 20 height 6
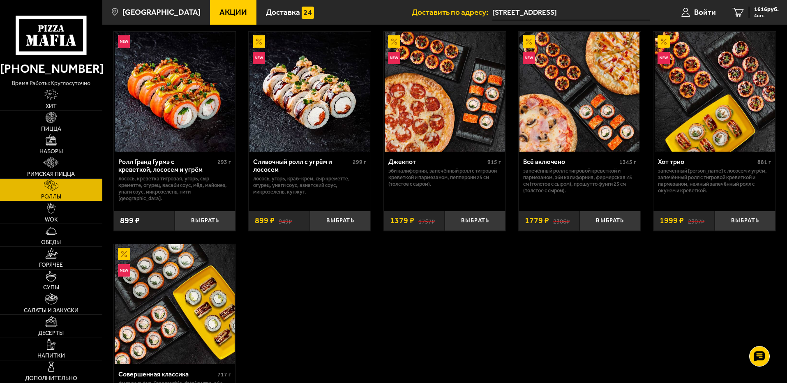
scroll to position [452, 0]
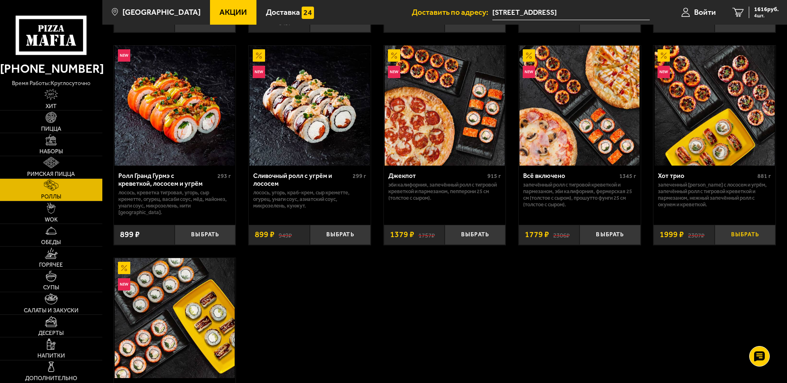
click at [750, 231] on button "Выбрать" at bounding box center [745, 235] width 61 height 20
click at [763, 13] on span "5 шт." at bounding box center [767, 15] width 25 height 5
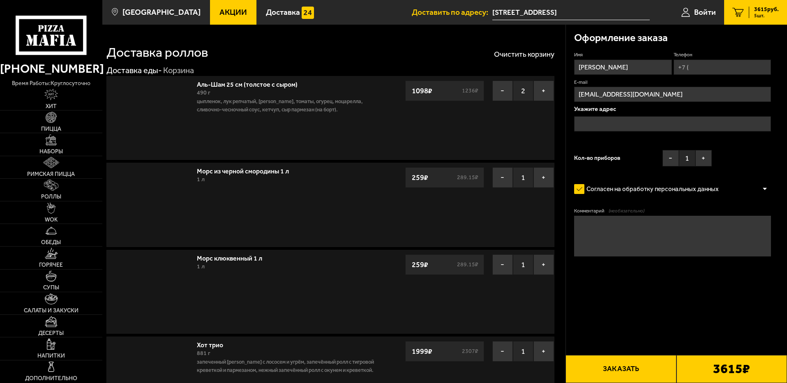
type input "[STREET_ADDRESS]"
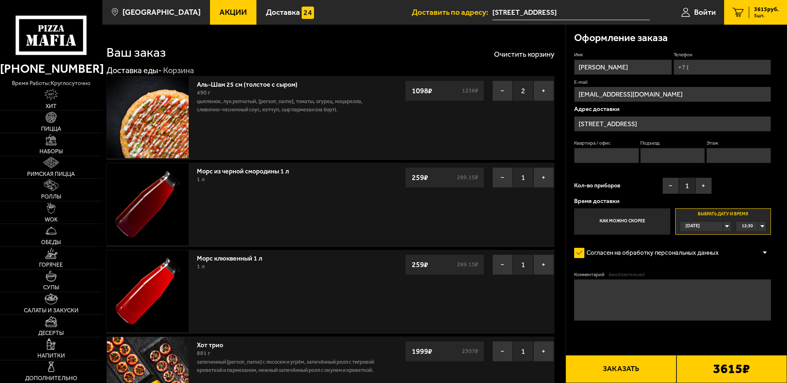
click at [604, 154] on input "Квартира / офис" at bounding box center [606, 155] width 65 height 15
type input "176"
type input "+7 (921) 790-19-77"
type input "4"
type input "3"
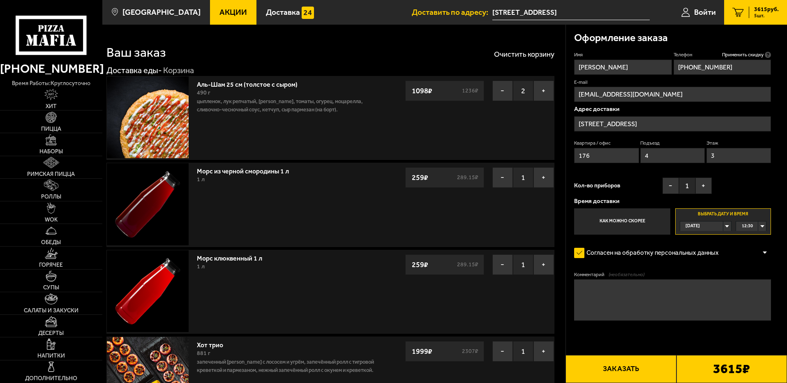
click at [630, 369] on button "Заказать" at bounding box center [621, 369] width 111 height 28
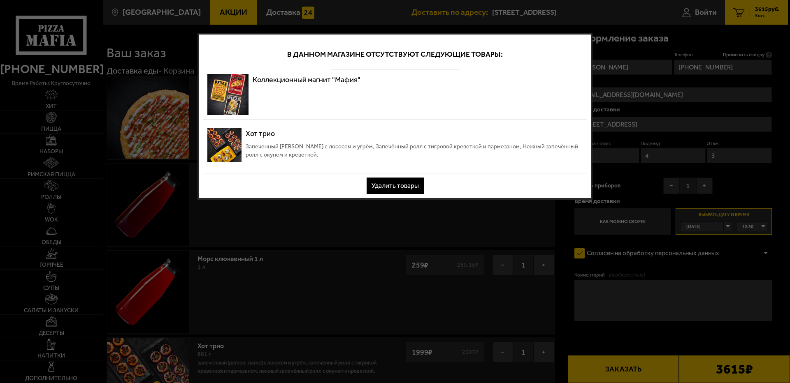
click at [387, 184] on button "Удалить товары" at bounding box center [394, 186] width 57 height 16
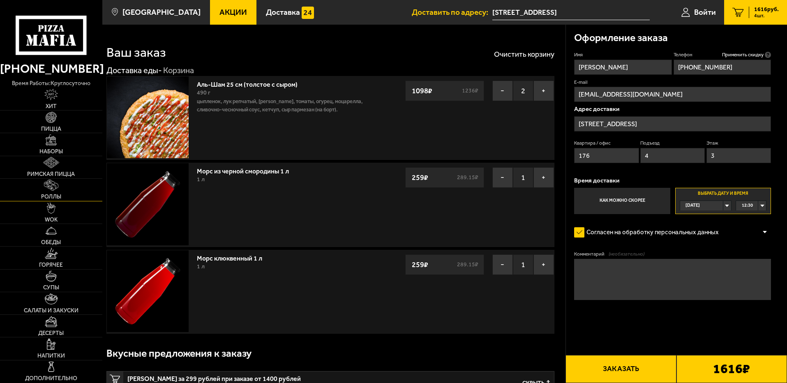
click at [57, 188] on img at bounding box center [51, 185] width 14 height 11
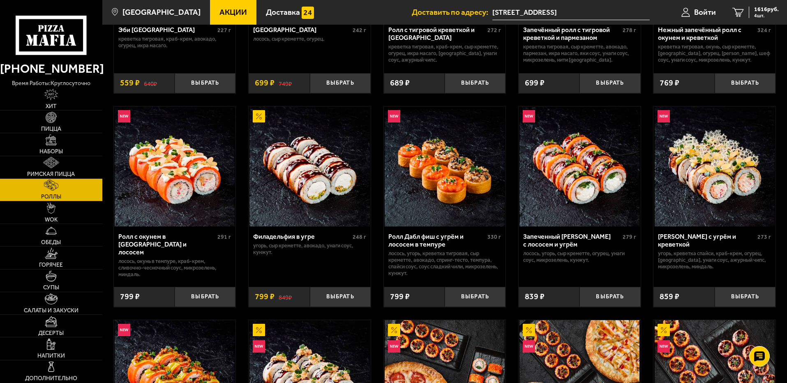
scroll to position [206, 0]
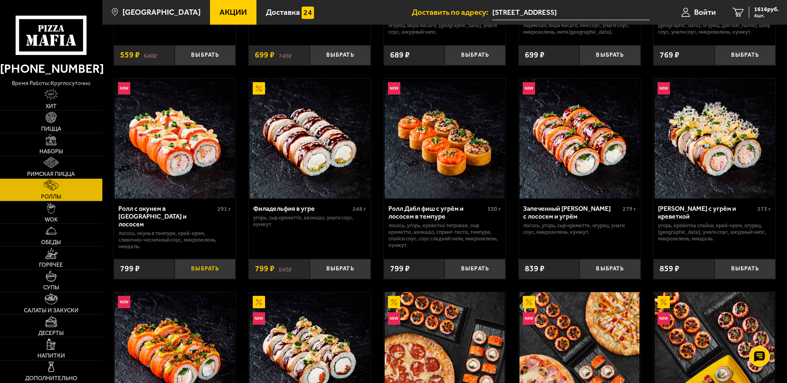
click at [211, 271] on button "Выбрать" at bounding box center [205, 269] width 61 height 20
click at [224, 270] on button "+" at bounding box center [225, 269] width 20 height 20
click at [756, 12] on span "3214 руб." at bounding box center [767, 10] width 25 height 6
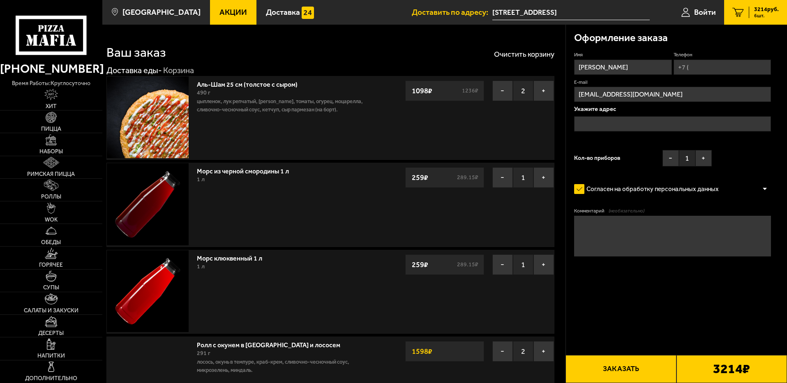
type input "[STREET_ADDRESS]"
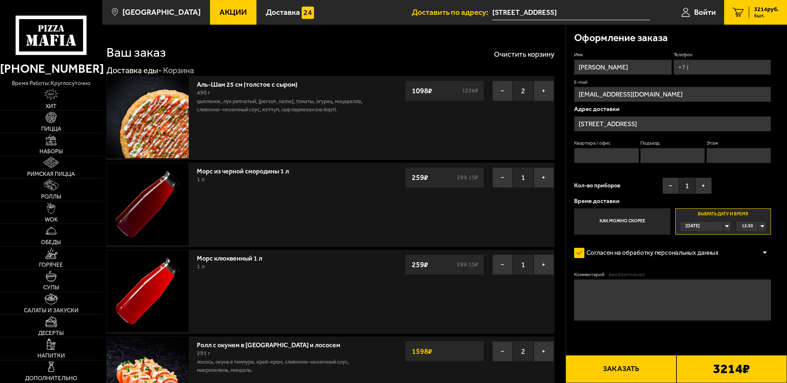
click at [597, 158] on input "Квартира / офис" at bounding box center [606, 155] width 65 height 15
type input "176"
type input "+7 (921) 790-19-77"
type input "4"
type input "3"
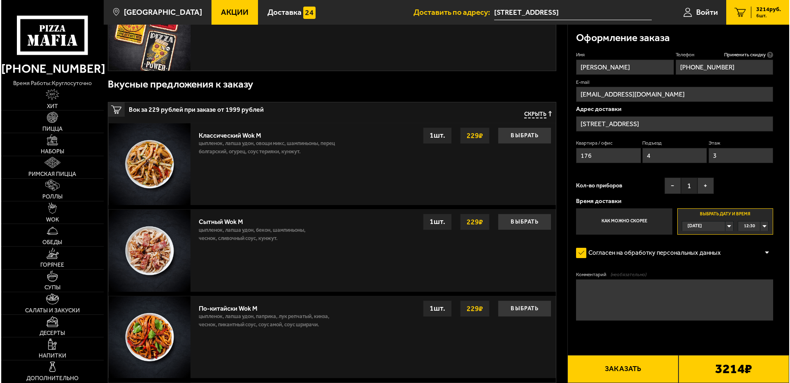
scroll to position [452, 0]
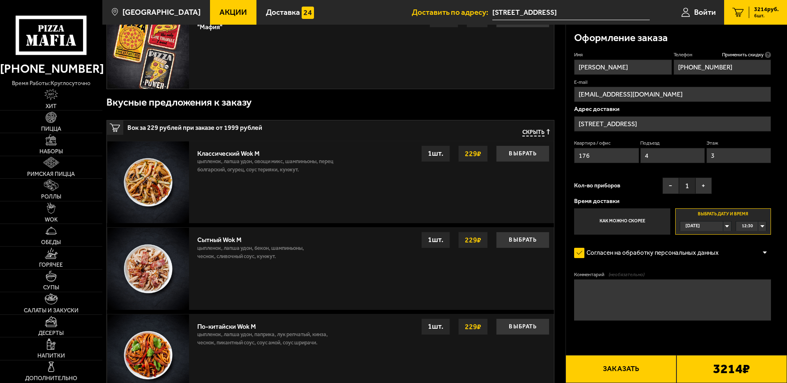
drag, startPoint x: 742, startPoint y: 66, endPoint x: 681, endPoint y: 67, distance: 61.3
click at [681, 67] on input "+7 (921) 790-19-77" at bounding box center [722, 67] width 97 height 15
drag, startPoint x: 742, startPoint y: 65, endPoint x: 655, endPoint y: 65, distance: 87.6
click at [655, 65] on div "Имя Михаил Телефон Применить скидку Вы будете зарегистрированы автоматически. +…" at bounding box center [672, 142] width 197 height 183
type input "+7 (933) 163-19-69"
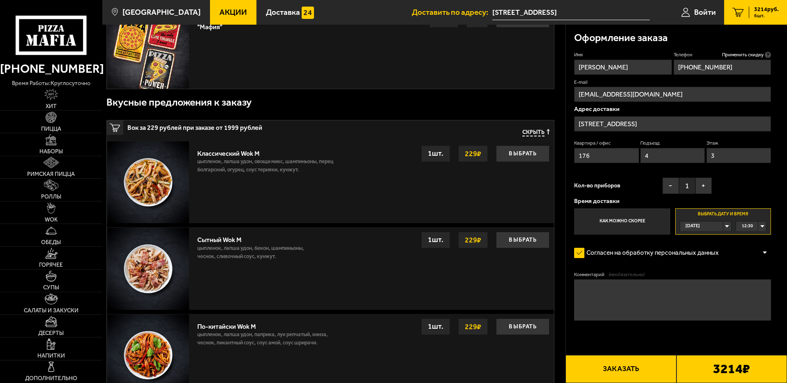
click at [625, 372] on button "Заказать" at bounding box center [621, 369] width 111 height 28
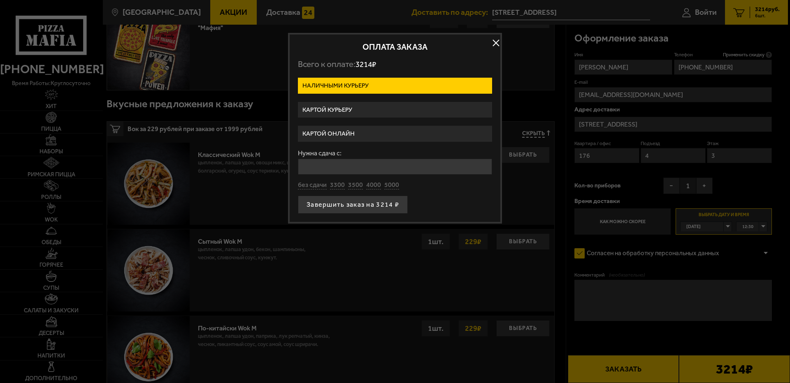
click at [372, 109] on label "Картой курьеру" at bounding box center [395, 110] width 194 height 16
click at [0, 0] on input "Картой курьеру" at bounding box center [0, 0] width 0 height 0
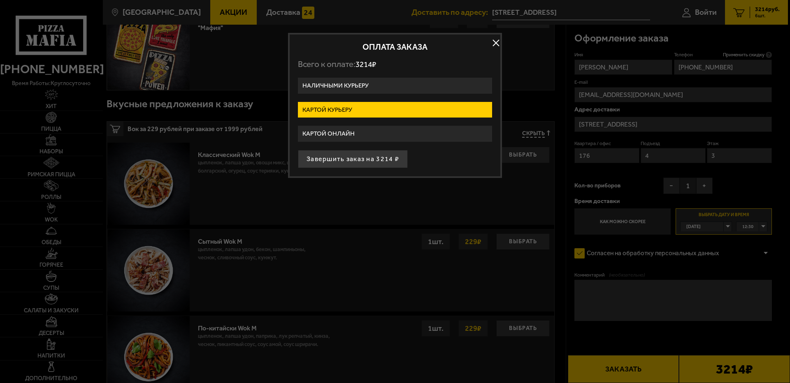
drag, startPoint x: 360, startPoint y: 158, endPoint x: 435, endPoint y: 160, distance: 74.9
click at [435, 160] on div "Завершить заказ на 3214 ₽" at bounding box center [395, 159] width 194 height 18
drag, startPoint x: 494, startPoint y: 44, endPoint x: 366, endPoint y: 158, distance: 171.5
click at [366, 158] on div "Оплата заказа Всего к оплате: 3214 ₽ Наличными курьеру Картой курьеру Картой он…" at bounding box center [395, 105] width 214 height 145
click at [366, 158] on button "Завершить заказ на 3214 ₽" at bounding box center [353, 159] width 110 height 18
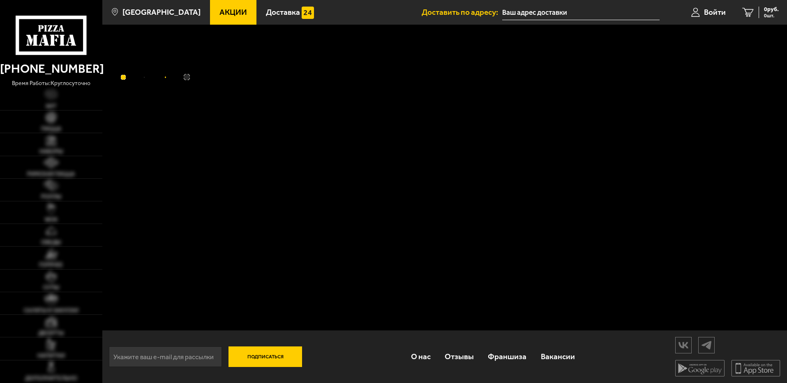
type input "[STREET_ADDRESS]"
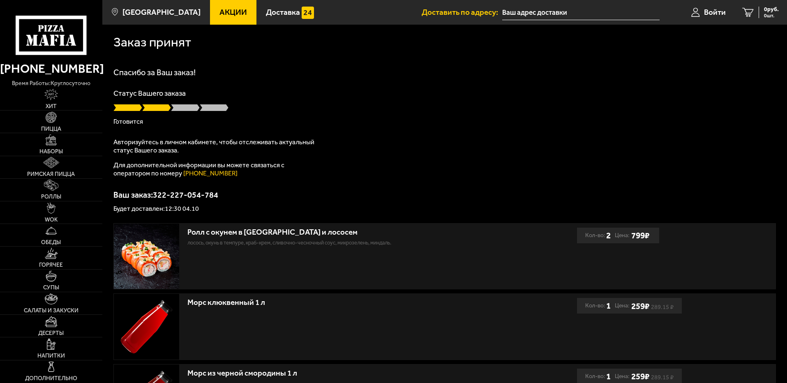
type input "[STREET_ADDRESS]"
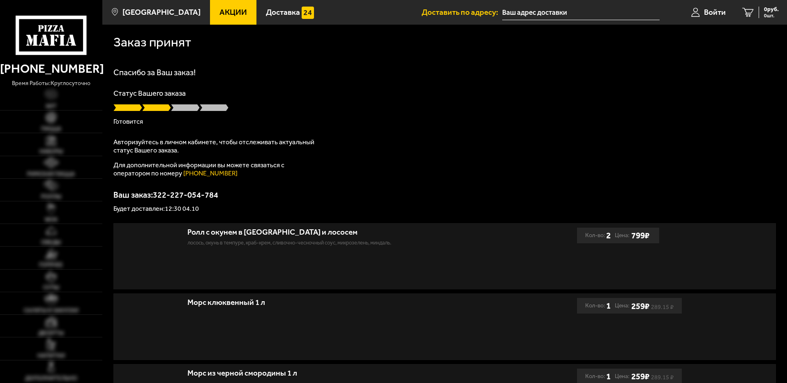
type input "[STREET_ADDRESS]"
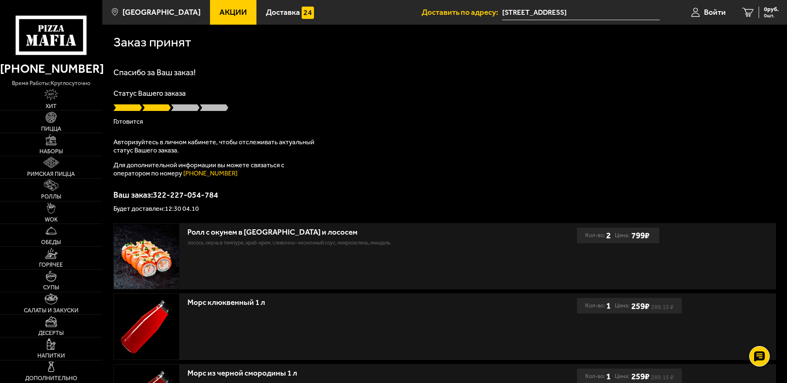
click at [398, 165] on div "Спасибо за Ваш заказ! Статус Вашего заказа Готовится Авторизуйтесь в личном каб…" at bounding box center [444, 140] width 663 height 144
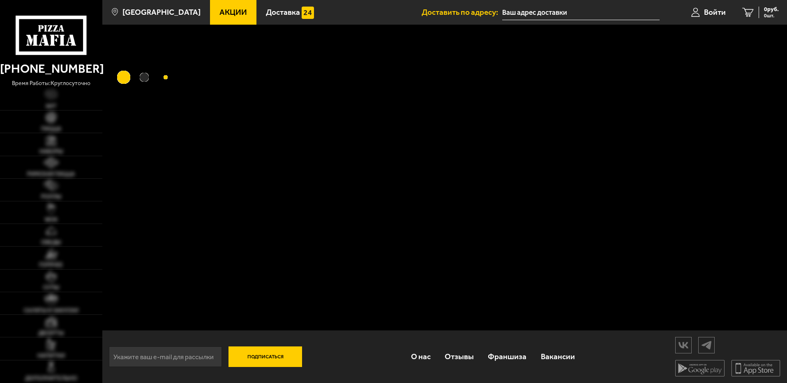
type input "[STREET_ADDRESS]"
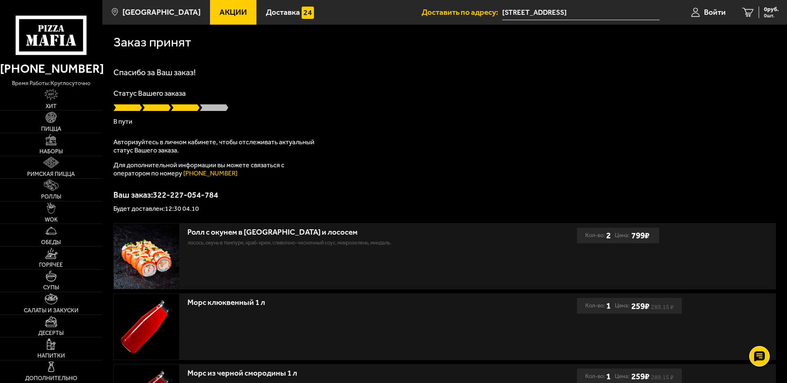
click at [189, 109] on span at bounding box center [185, 108] width 29 height 8
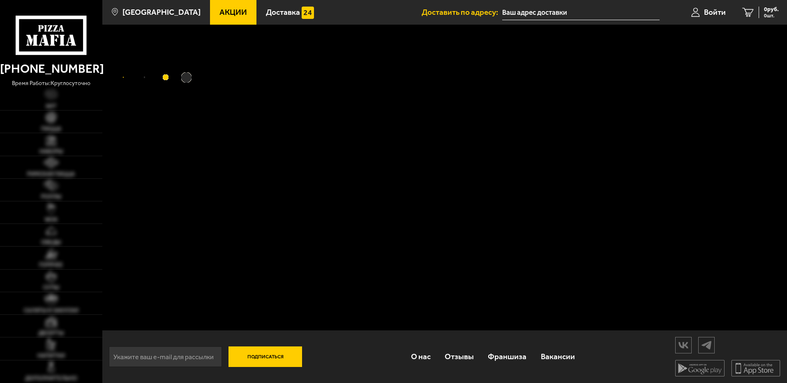
type input "[STREET_ADDRESS]"
